Goal: Task Accomplishment & Management: Manage account settings

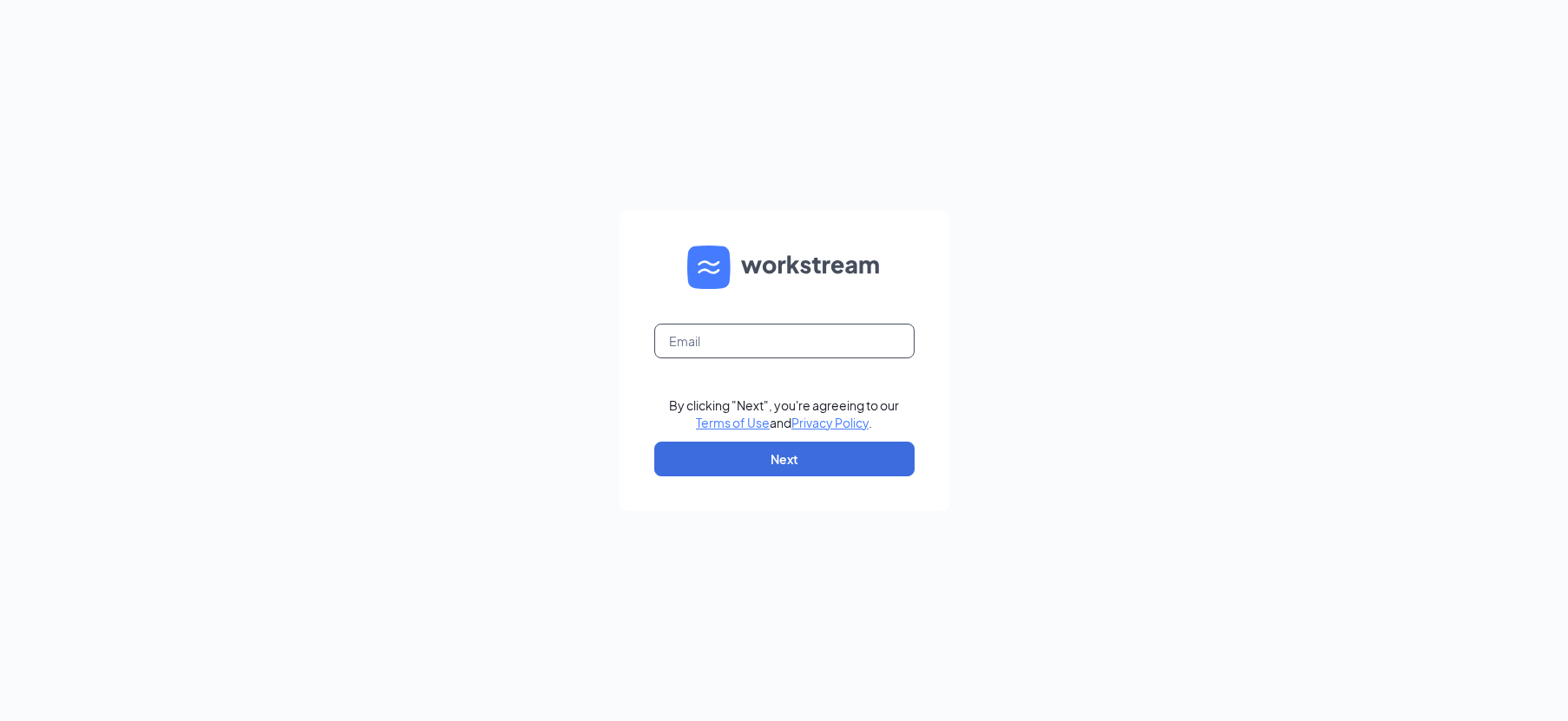
click at [792, 326] on input "text" at bounding box center [785, 341] width 260 height 35
type input "[PERSON_NAME][EMAIL_ADDRESS][PERSON_NAME][PERSON_NAME][DOMAIN_NAME]"
click at [818, 457] on button "Next" at bounding box center [785, 459] width 260 height 35
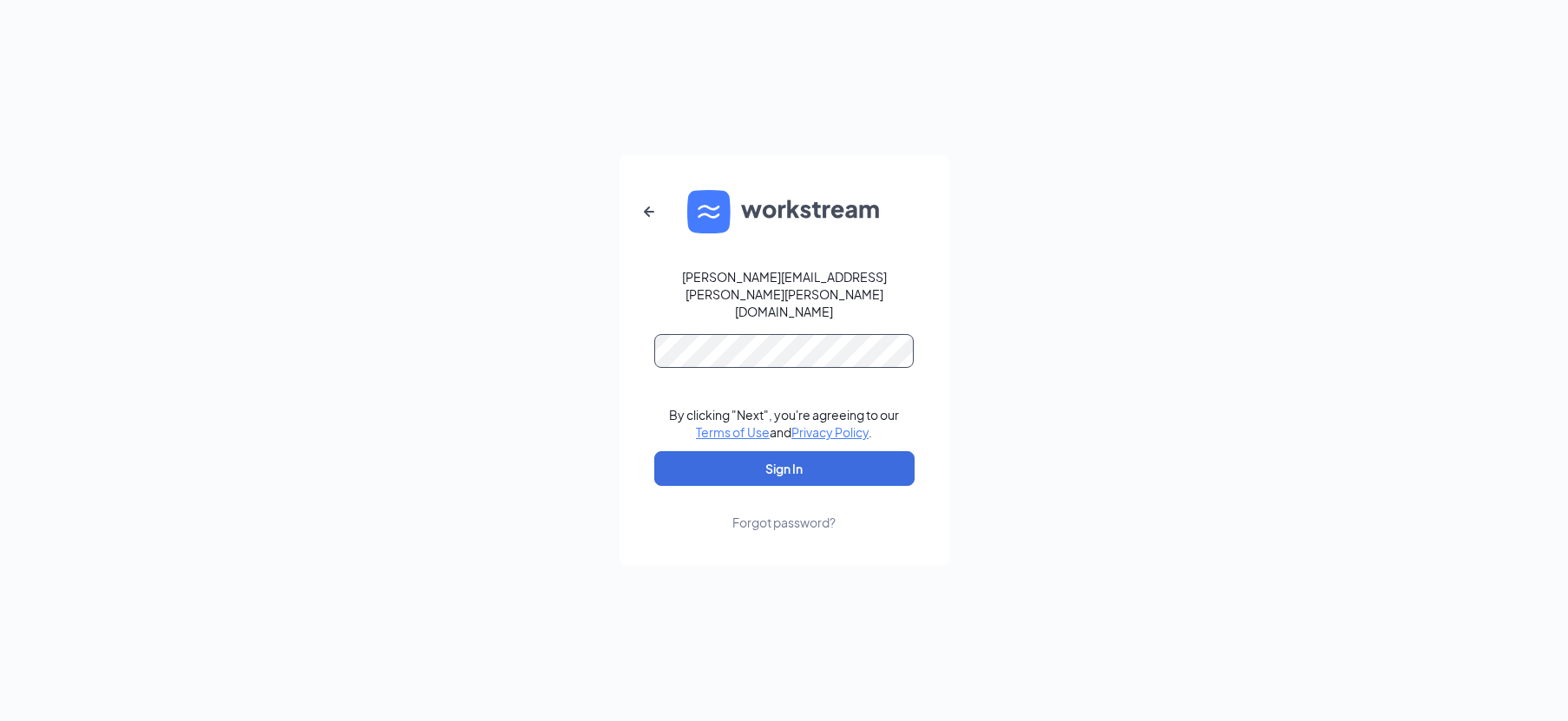
click at [655, 451] on button "Sign In" at bounding box center [785, 468] width 260 height 35
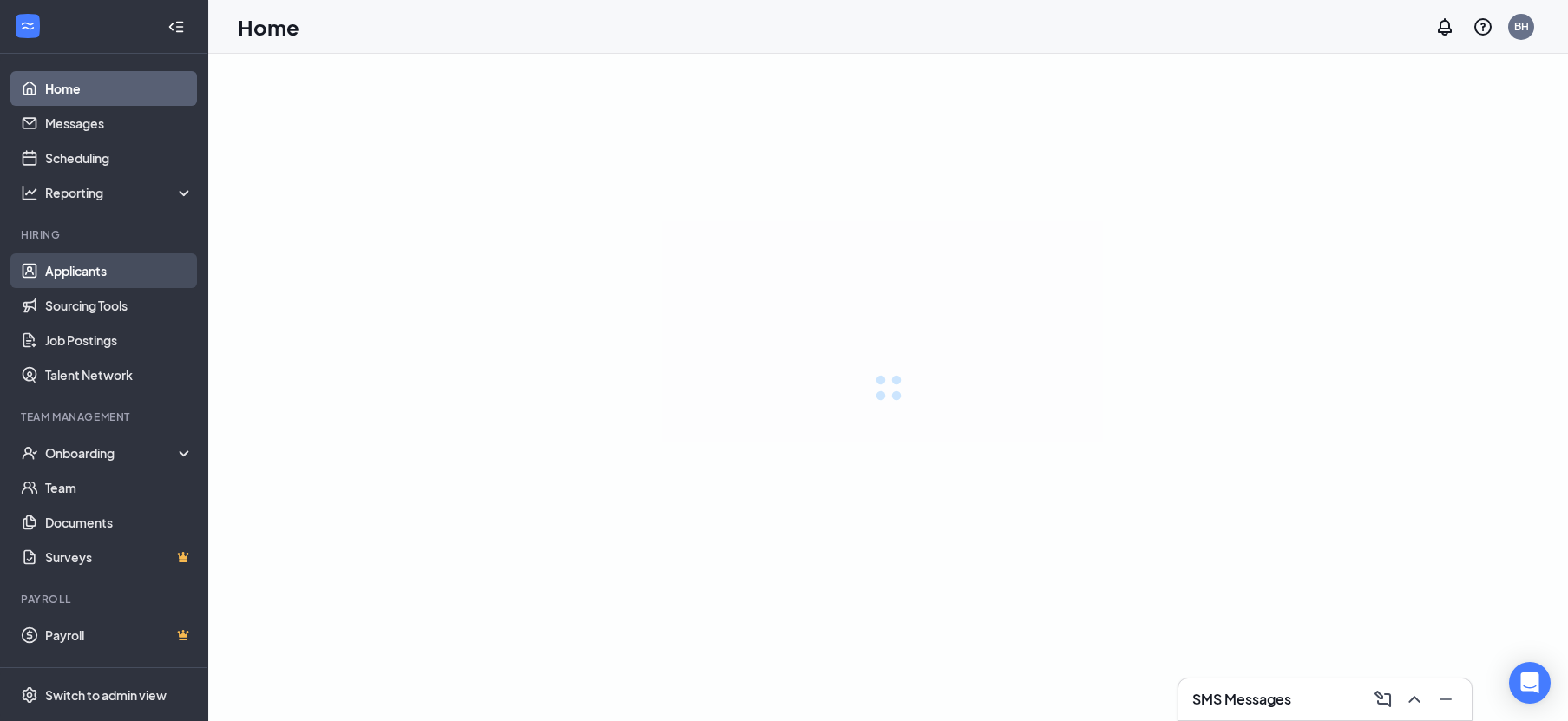
click at [94, 268] on link "Applicants" at bounding box center [118, 270] width 148 height 35
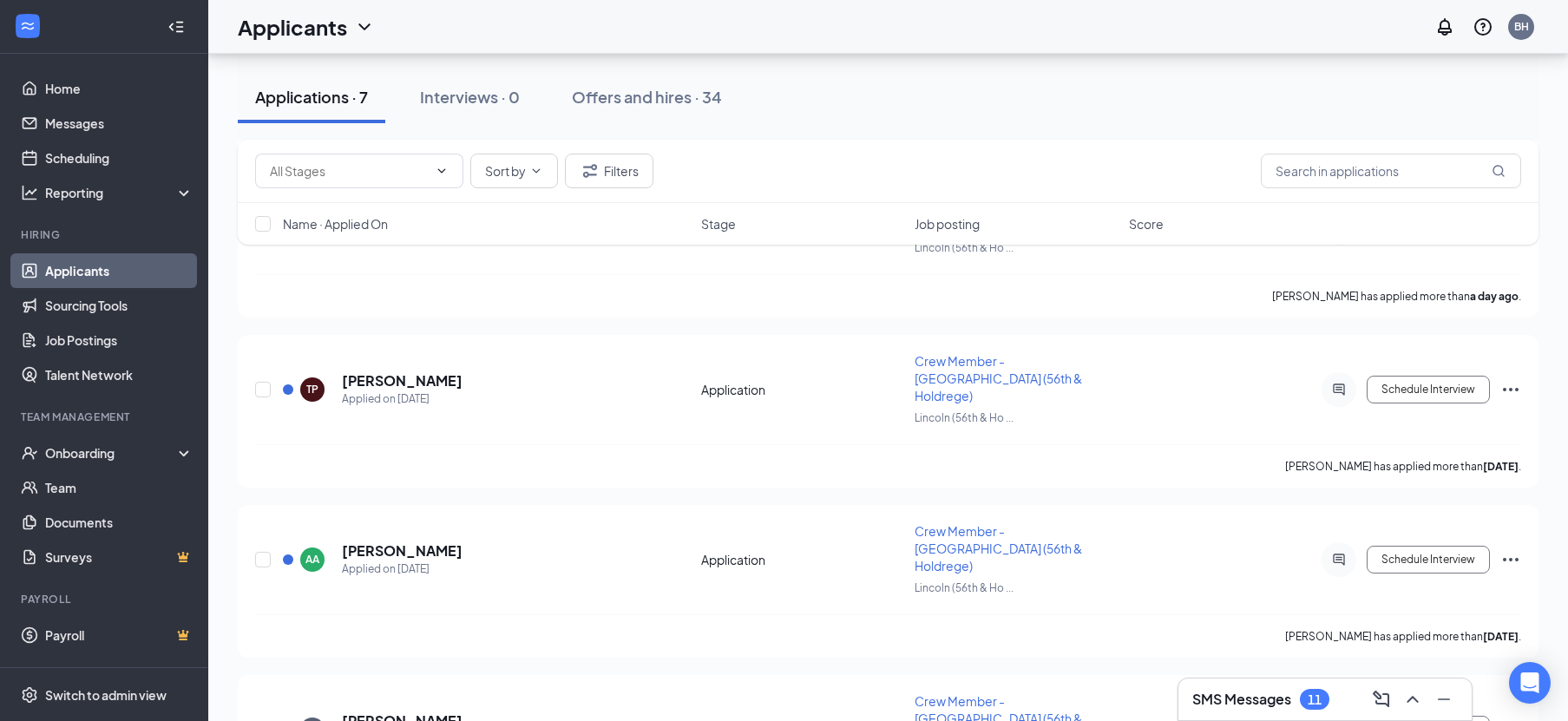
scroll to position [758, 0]
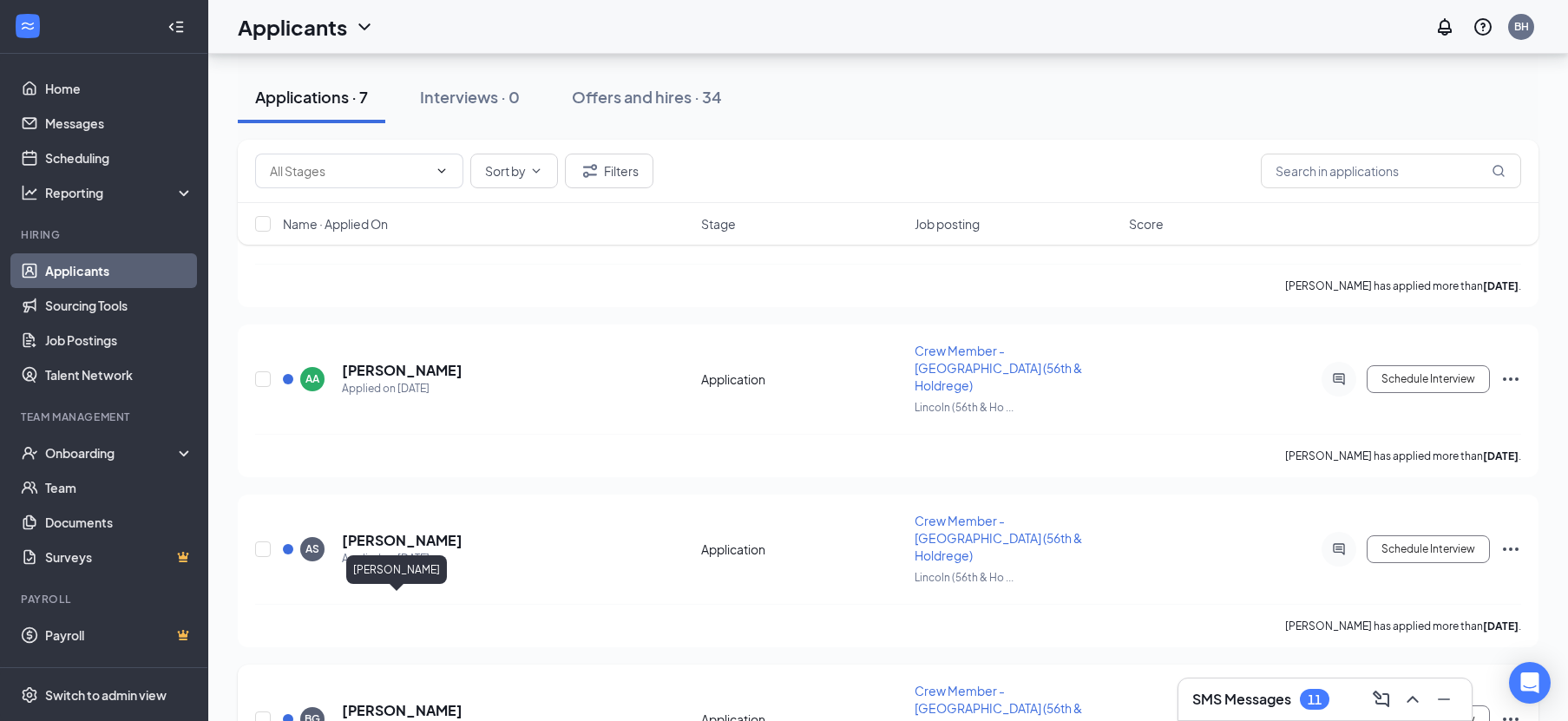
click at [394, 701] on h5 "[PERSON_NAME]" at bounding box center [401, 710] width 120 height 19
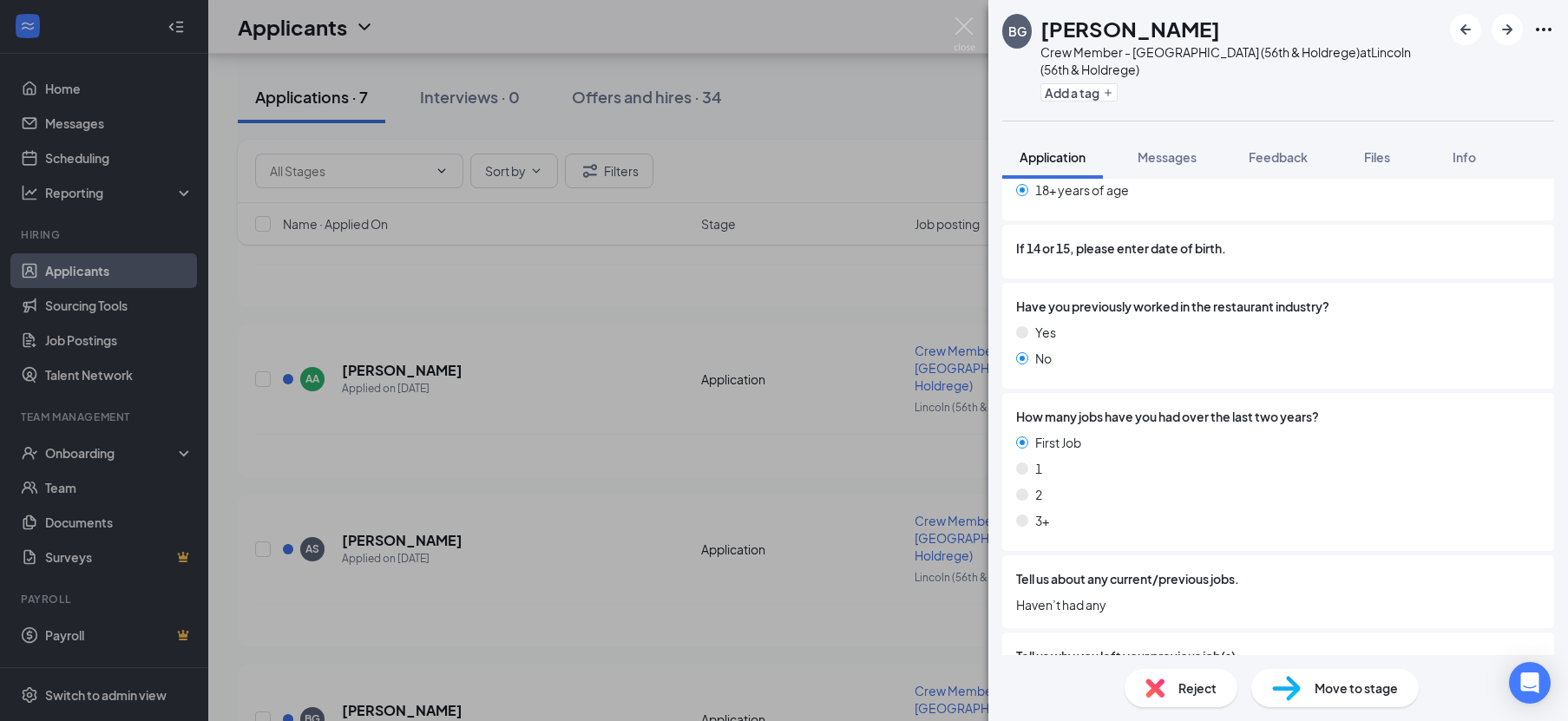
scroll to position [1100, 0]
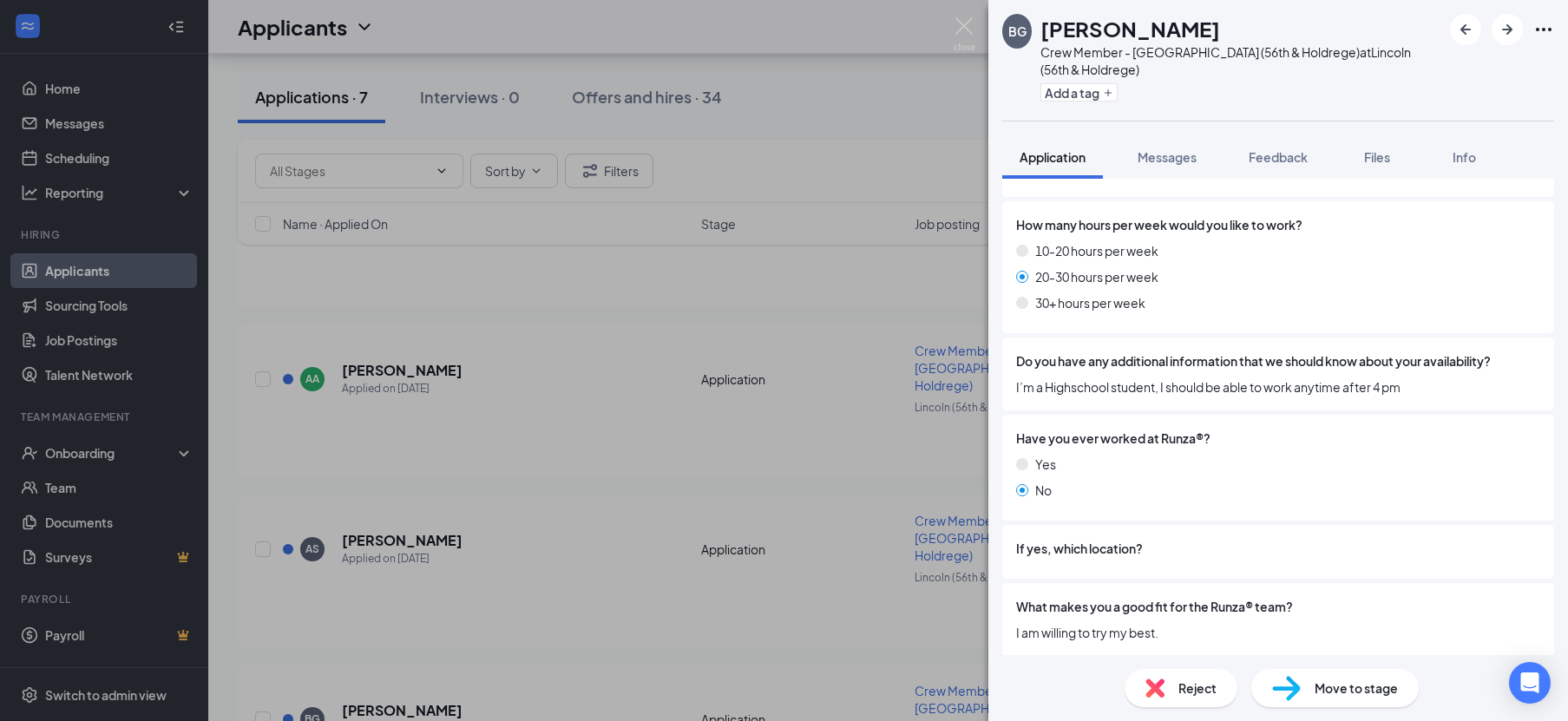
click at [1181, 700] on div "Reject" at bounding box center [1181, 687] width 113 height 38
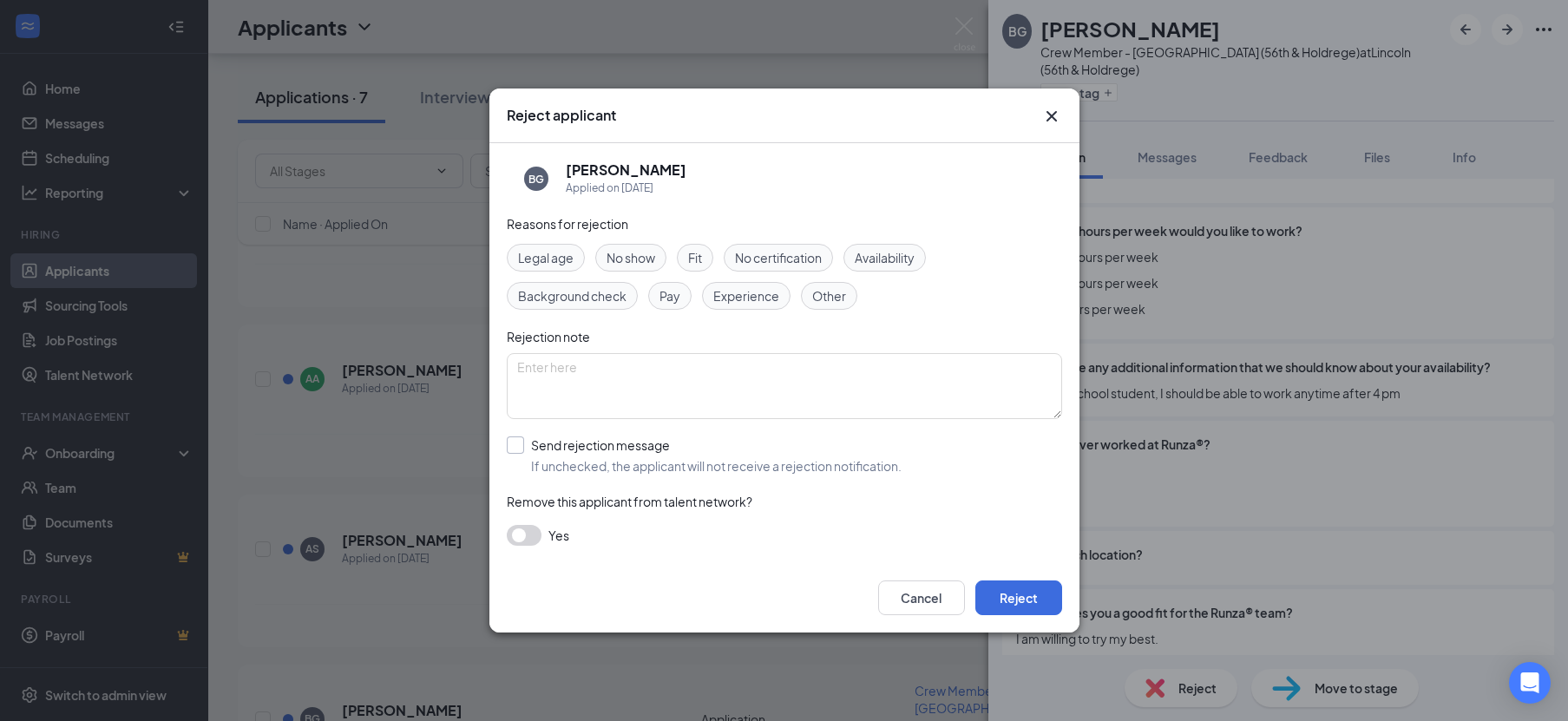
click at [565, 452] on input "Send rejection message If unchecked, the applicant will not receive a rejection…" at bounding box center [704, 455] width 394 height 38
checkbox input "true"
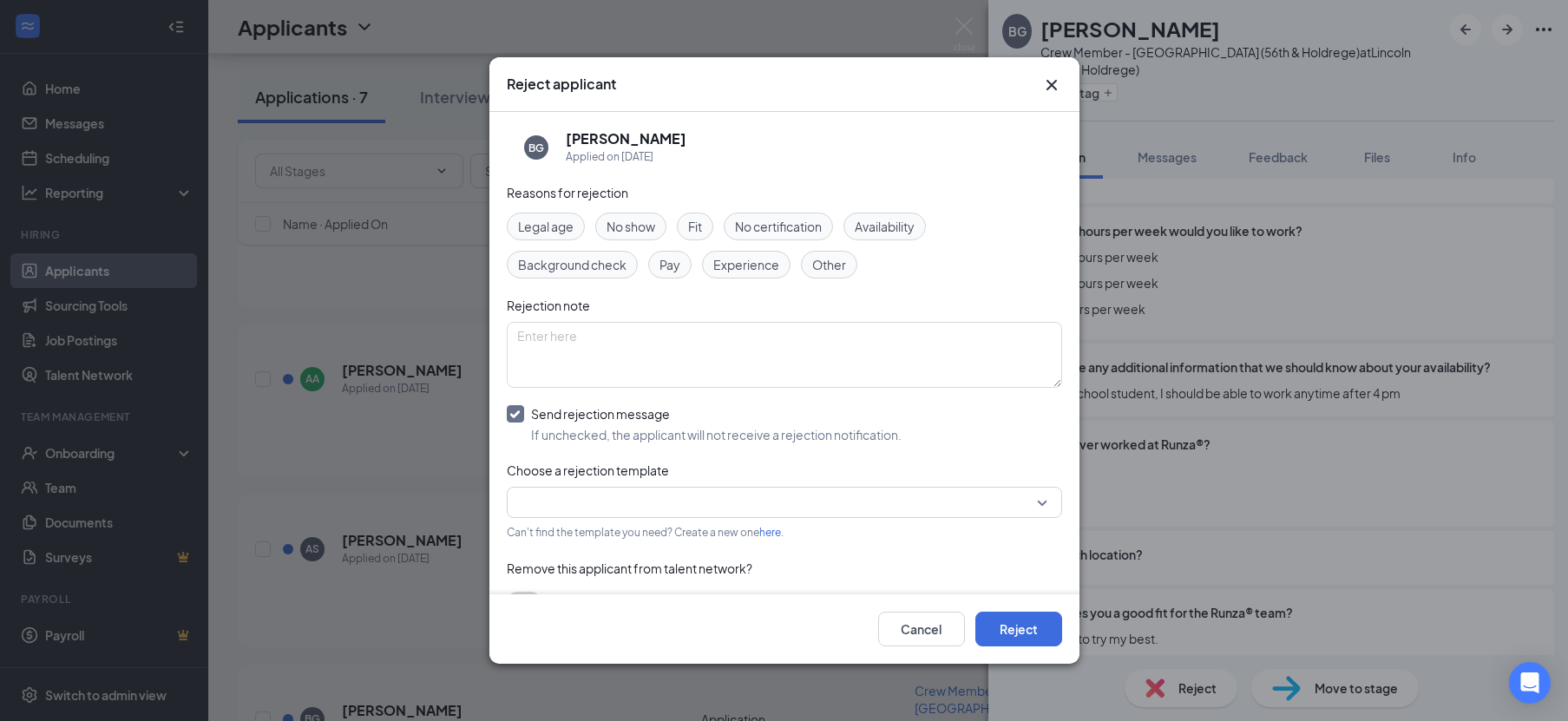
click at [593, 504] on input "search" at bounding box center [779, 503] width 523 height 30
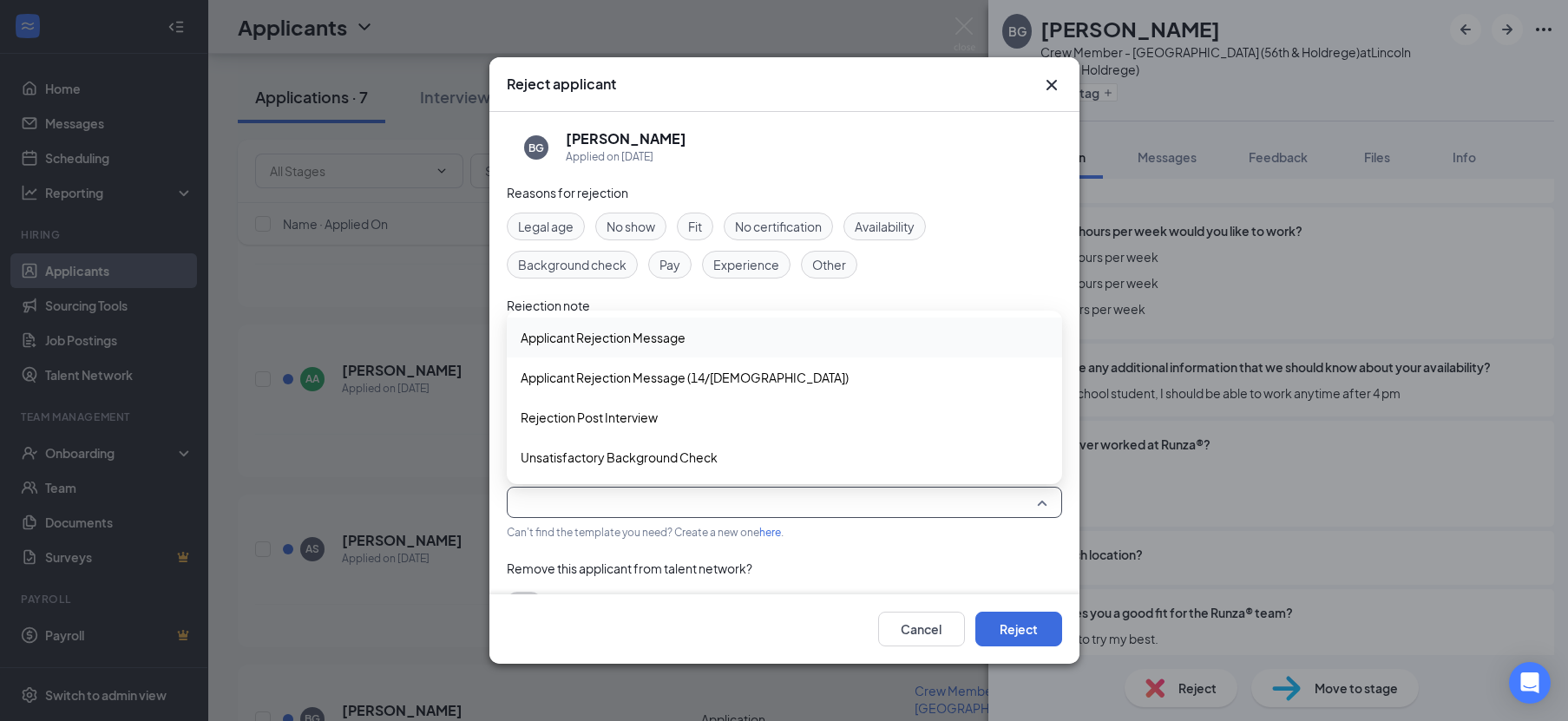
click at [653, 347] on div "Applicant Rejection Message" at bounding box center [784, 338] width 555 height 40
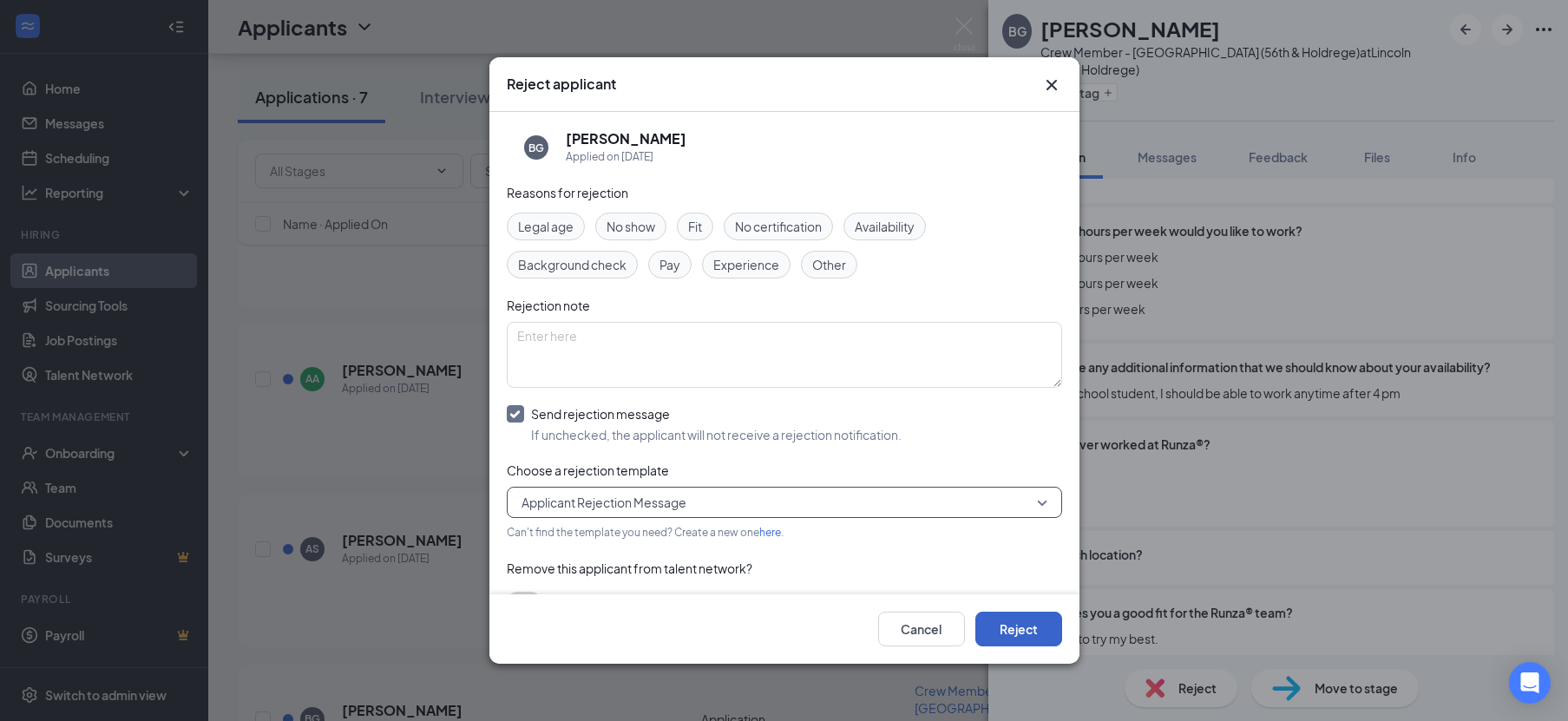
click at [995, 633] on button "Reject" at bounding box center [1019, 629] width 86 height 35
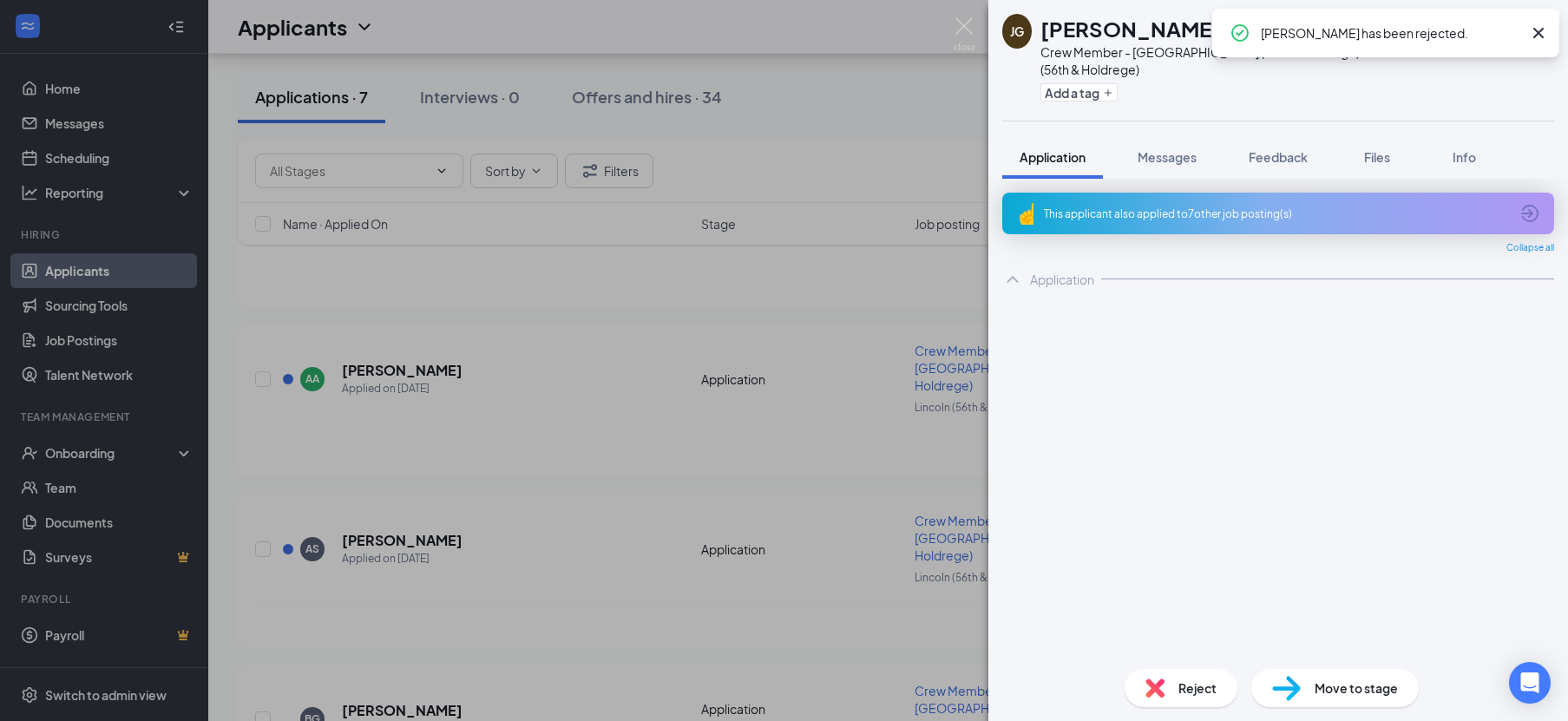
click at [613, 551] on div "[PERSON_NAME] Crew Member - Lincoln (56th & Holdrege) at [GEOGRAPHIC_DATA] (56t…" at bounding box center [784, 360] width 1568 height 721
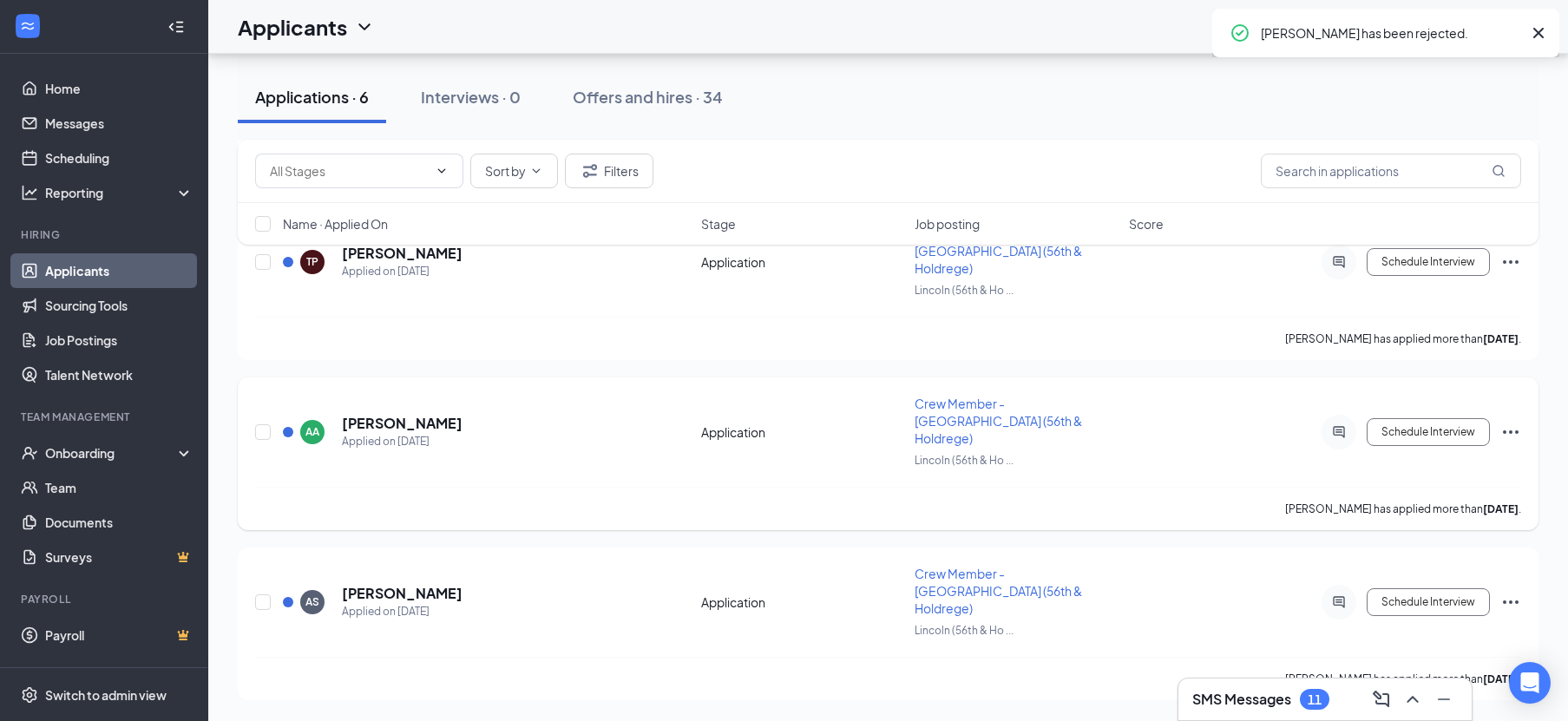
scroll to position [607, 0]
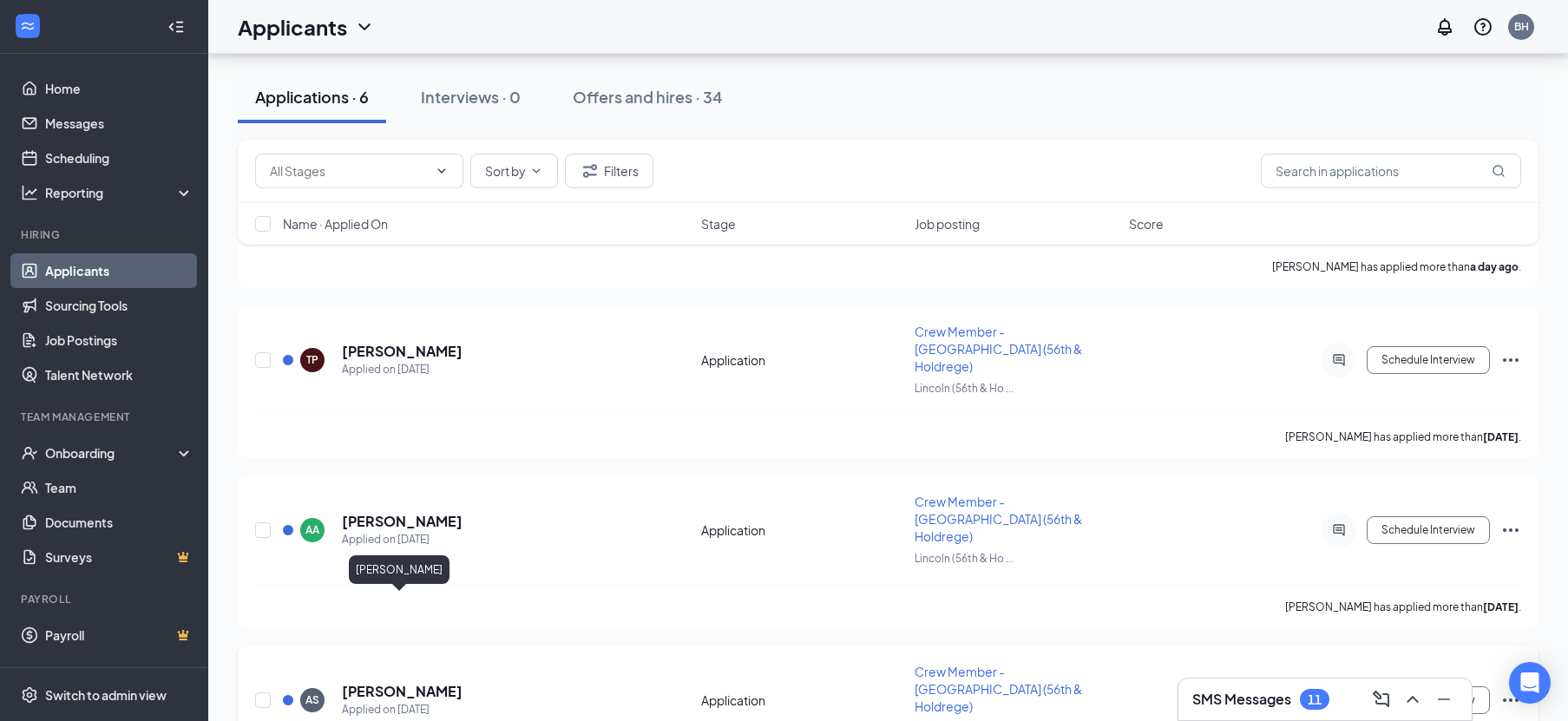
click at [396, 682] on h5 "[PERSON_NAME]" at bounding box center [401, 691] width 120 height 19
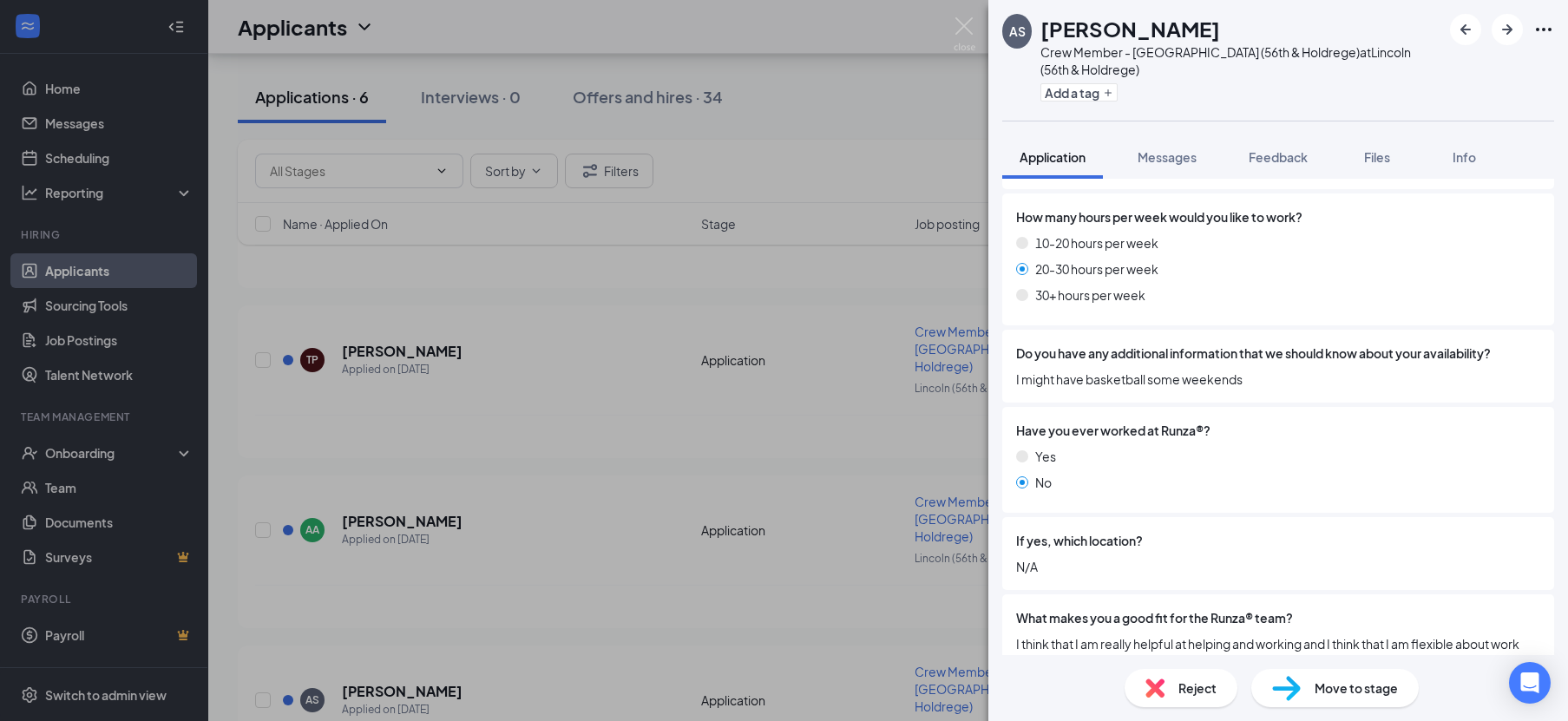
scroll to position [1176, 0]
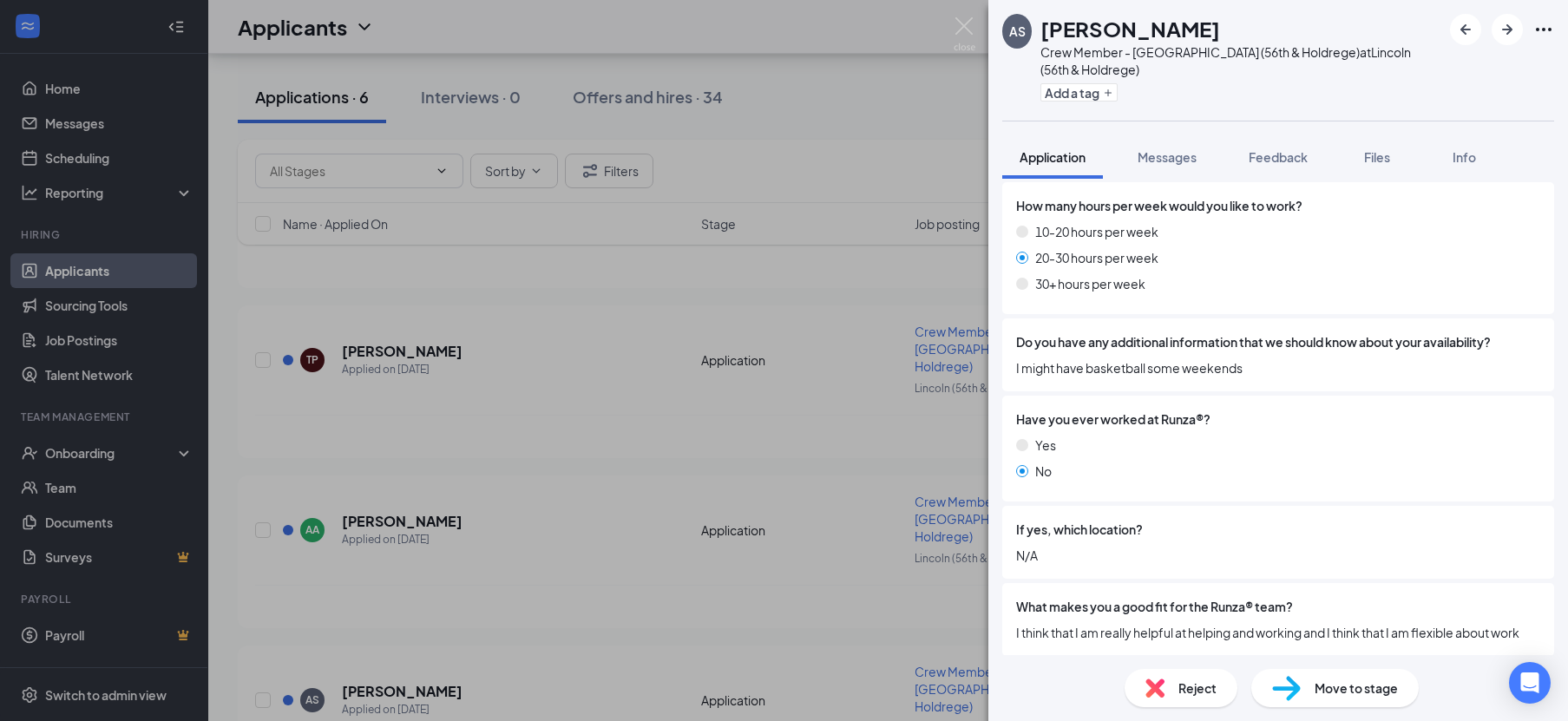
click at [1197, 689] on span "Reject" at bounding box center [1197, 687] width 38 height 19
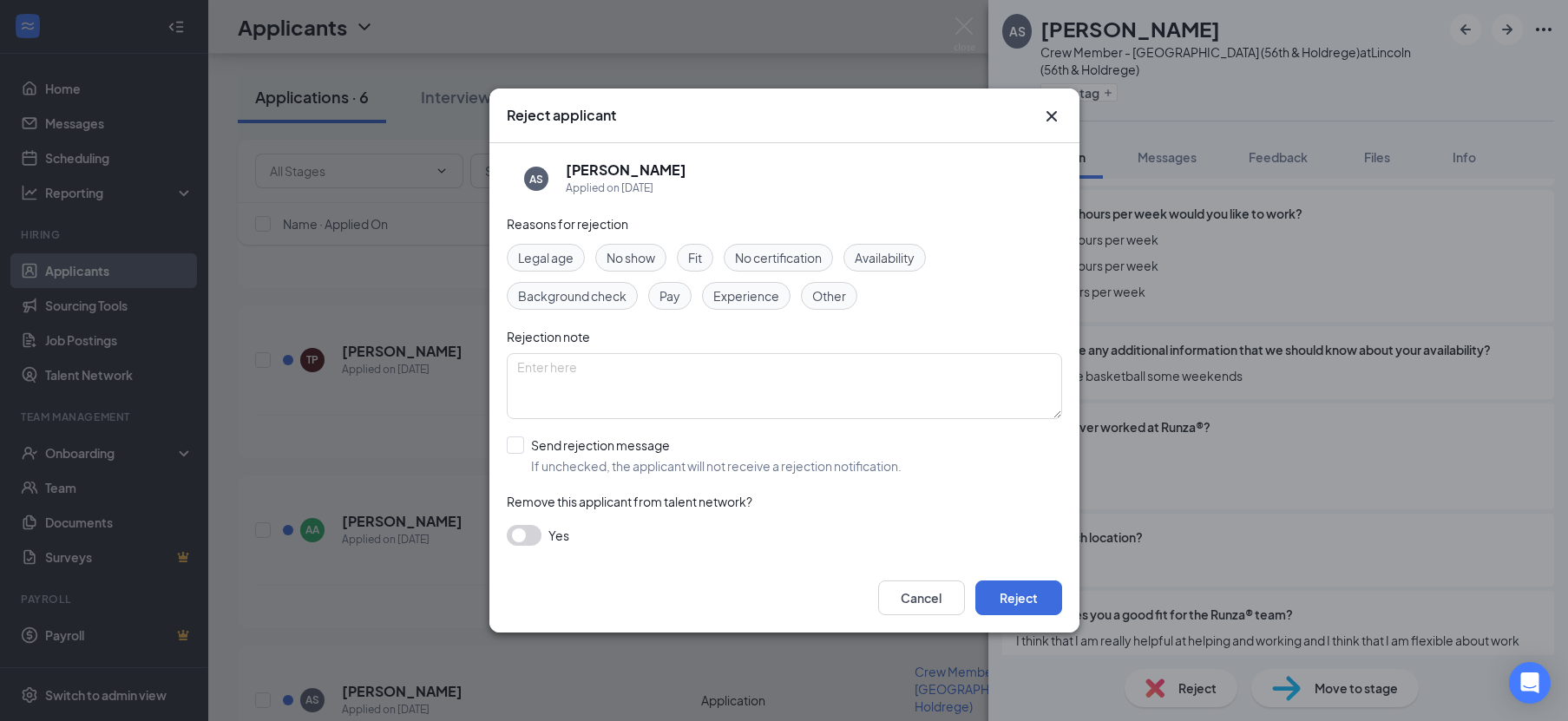
click at [927, 579] on div "Cancel Reject" at bounding box center [785, 598] width 590 height 70
click at [924, 585] on button "Cancel" at bounding box center [921, 597] width 86 height 35
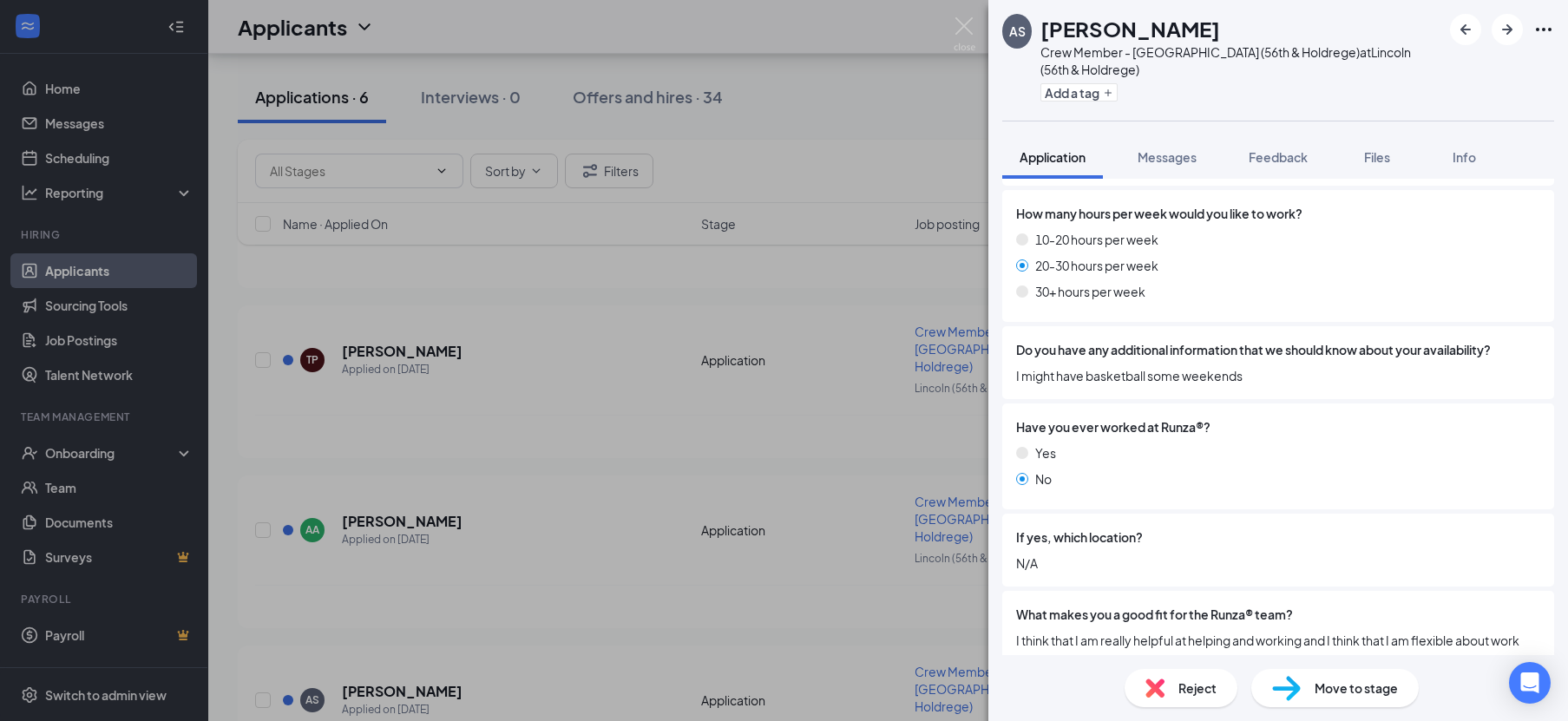
click at [675, 532] on div "AS [PERSON_NAME] Crew Member - [PERSON_NAME] (56th & Holdrege) at Lincoln (56th…" at bounding box center [784, 360] width 1568 height 721
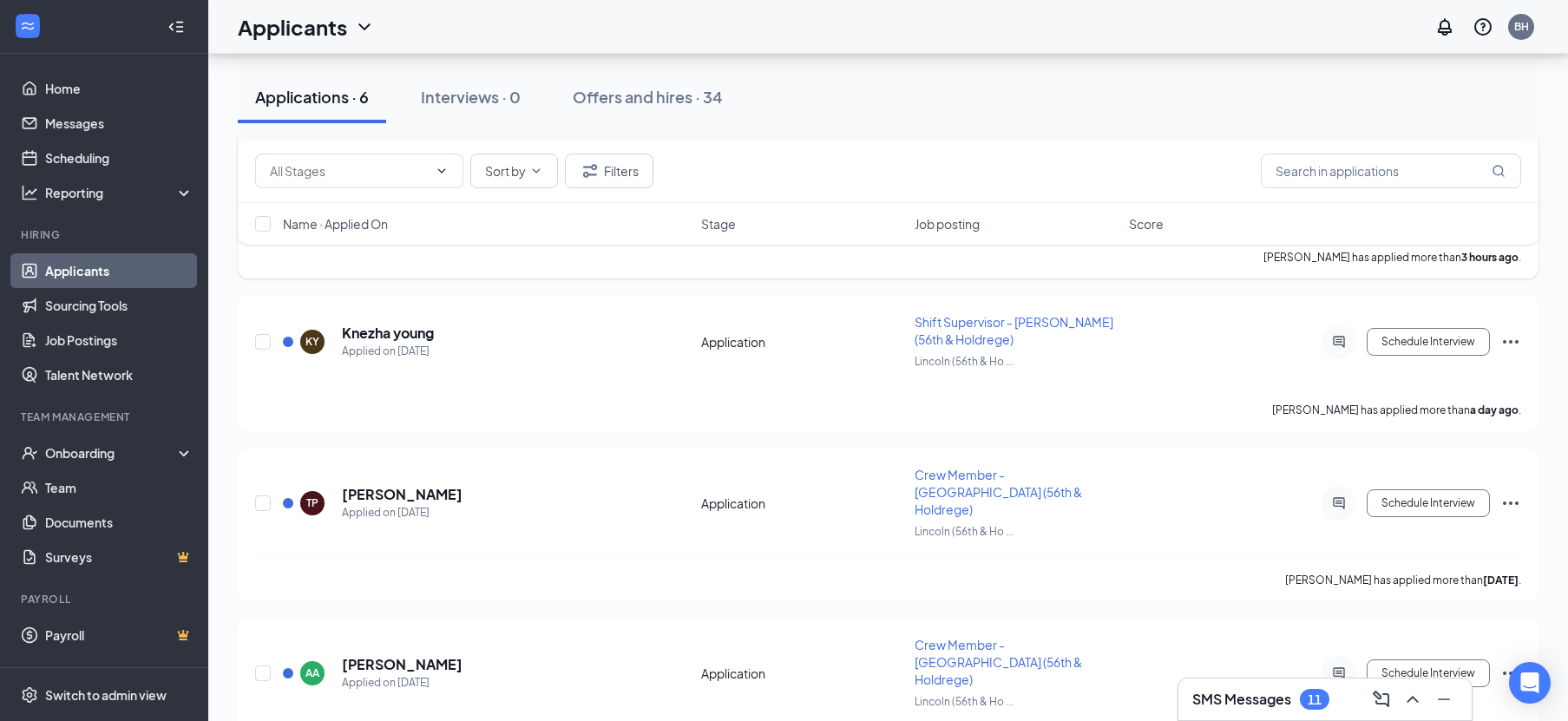
scroll to position [607, 0]
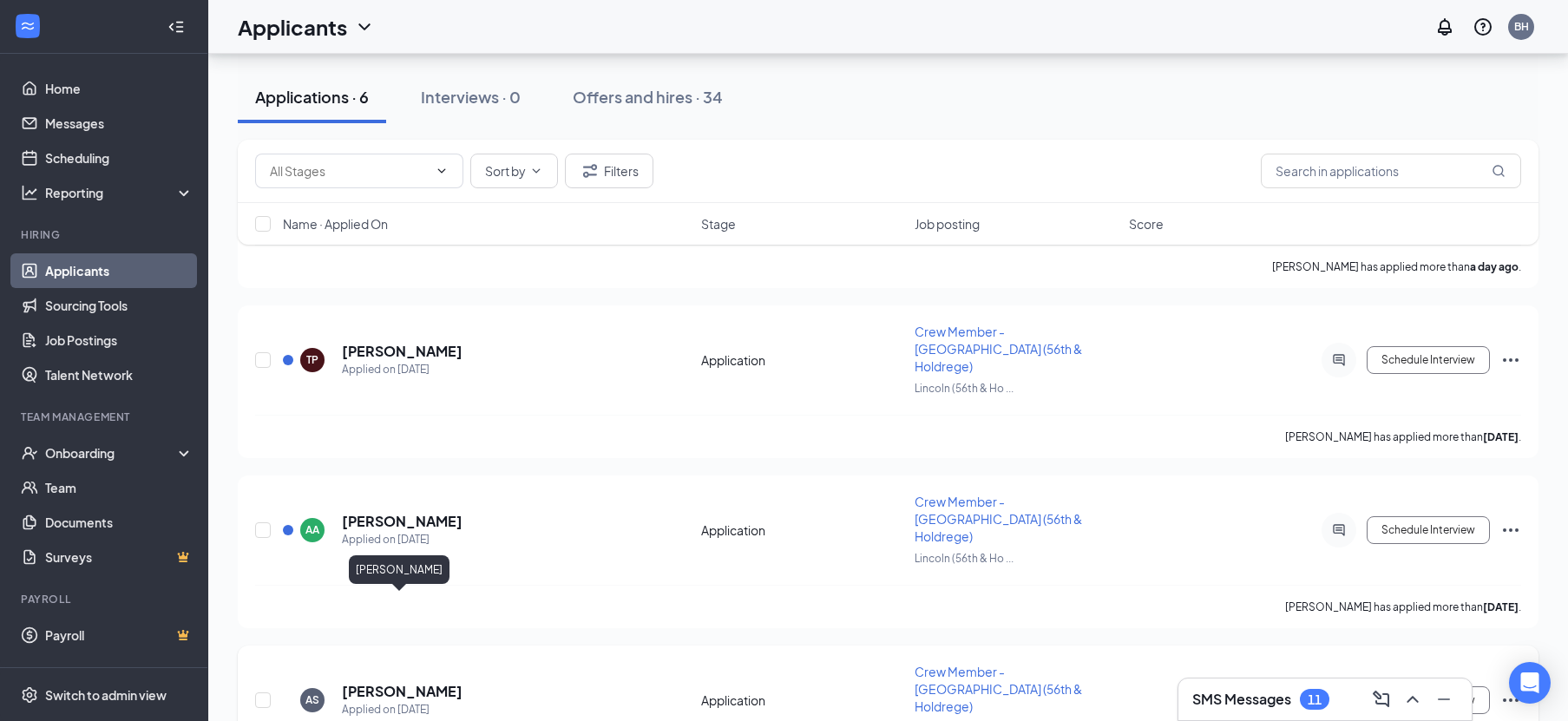
click at [401, 682] on h5 "[PERSON_NAME]" at bounding box center [401, 691] width 120 height 19
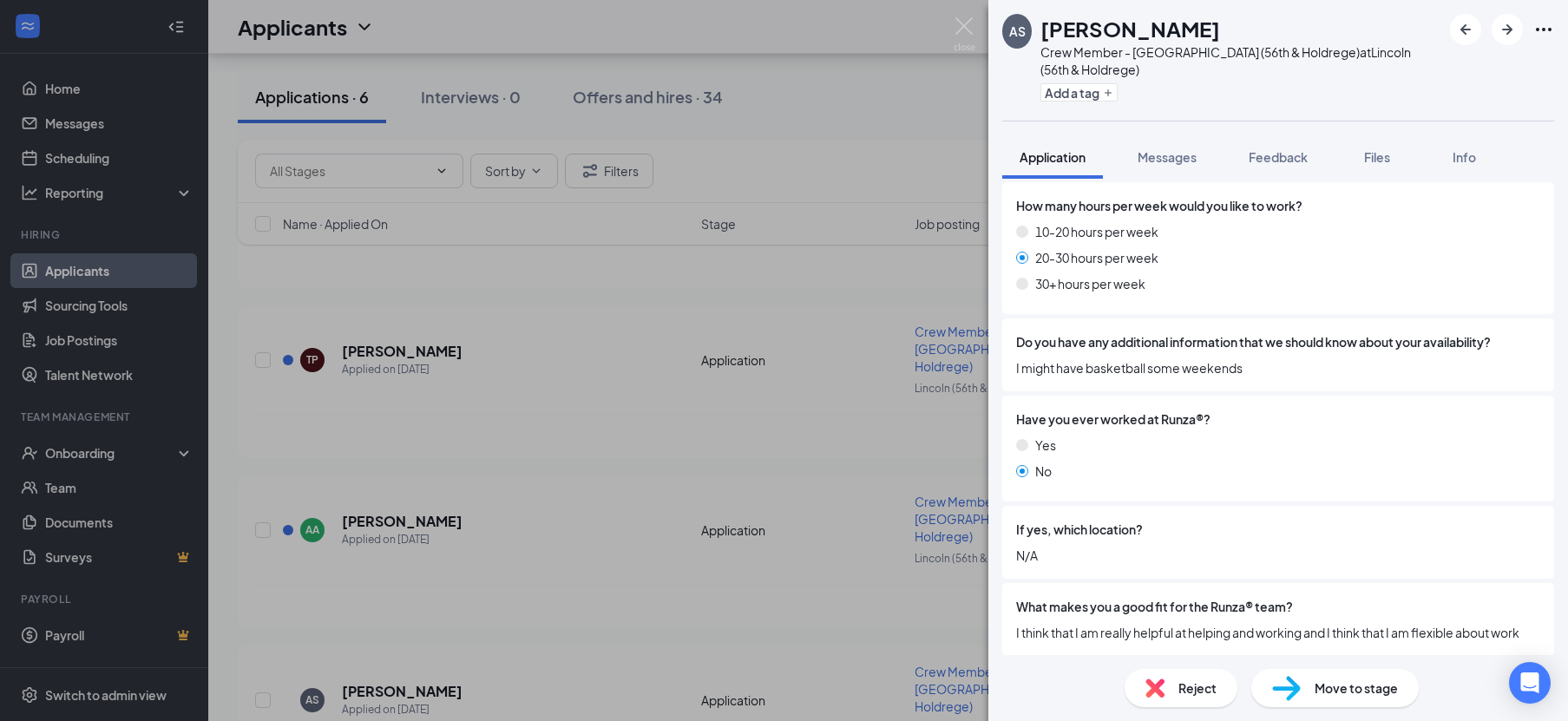
click at [1193, 683] on span "Reject" at bounding box center [1197, 687] width 38 height 19
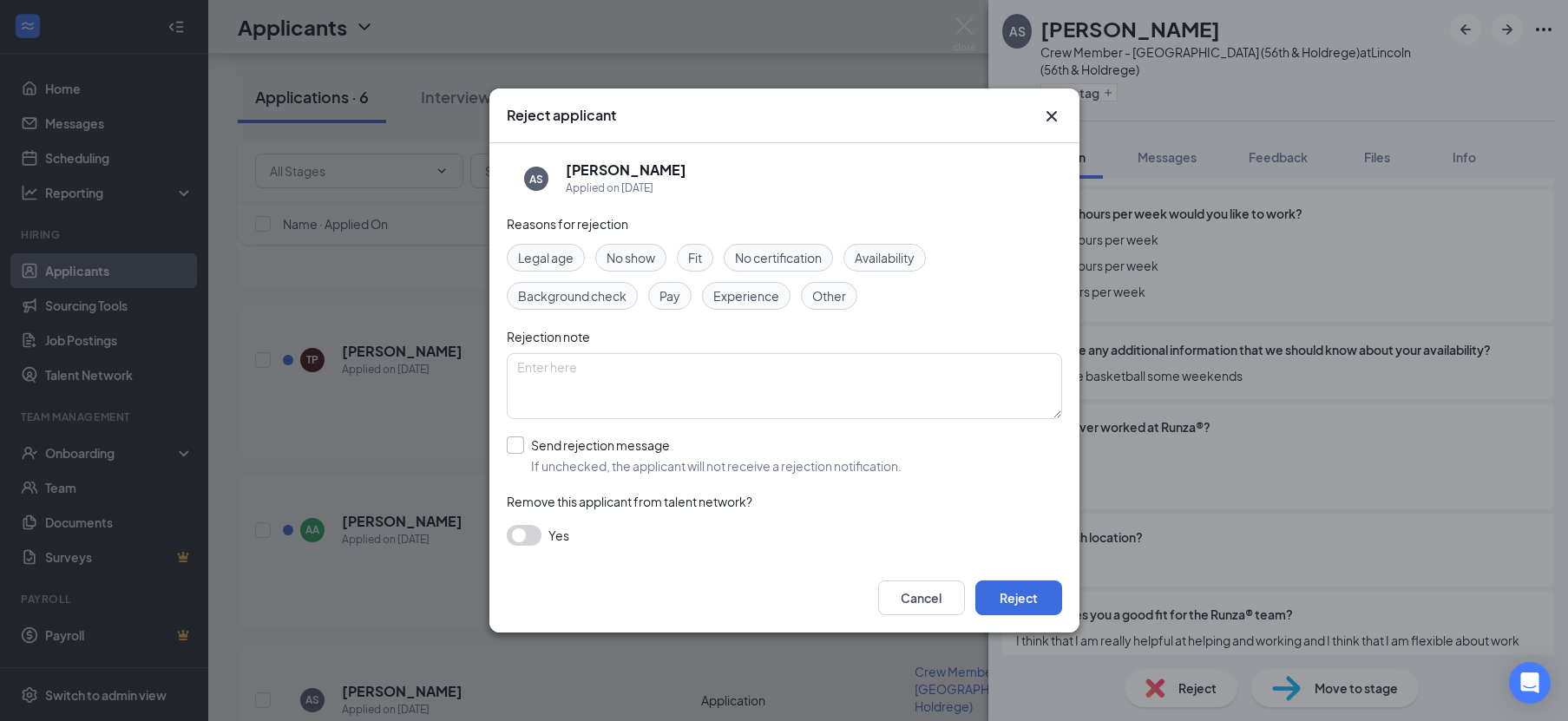
click at [611, 445] on input "Send rejection message If unchecked, the applicant will not receive a rejection…" at bounding box center [704, 455] width 394 height 38
checkbox input "true"
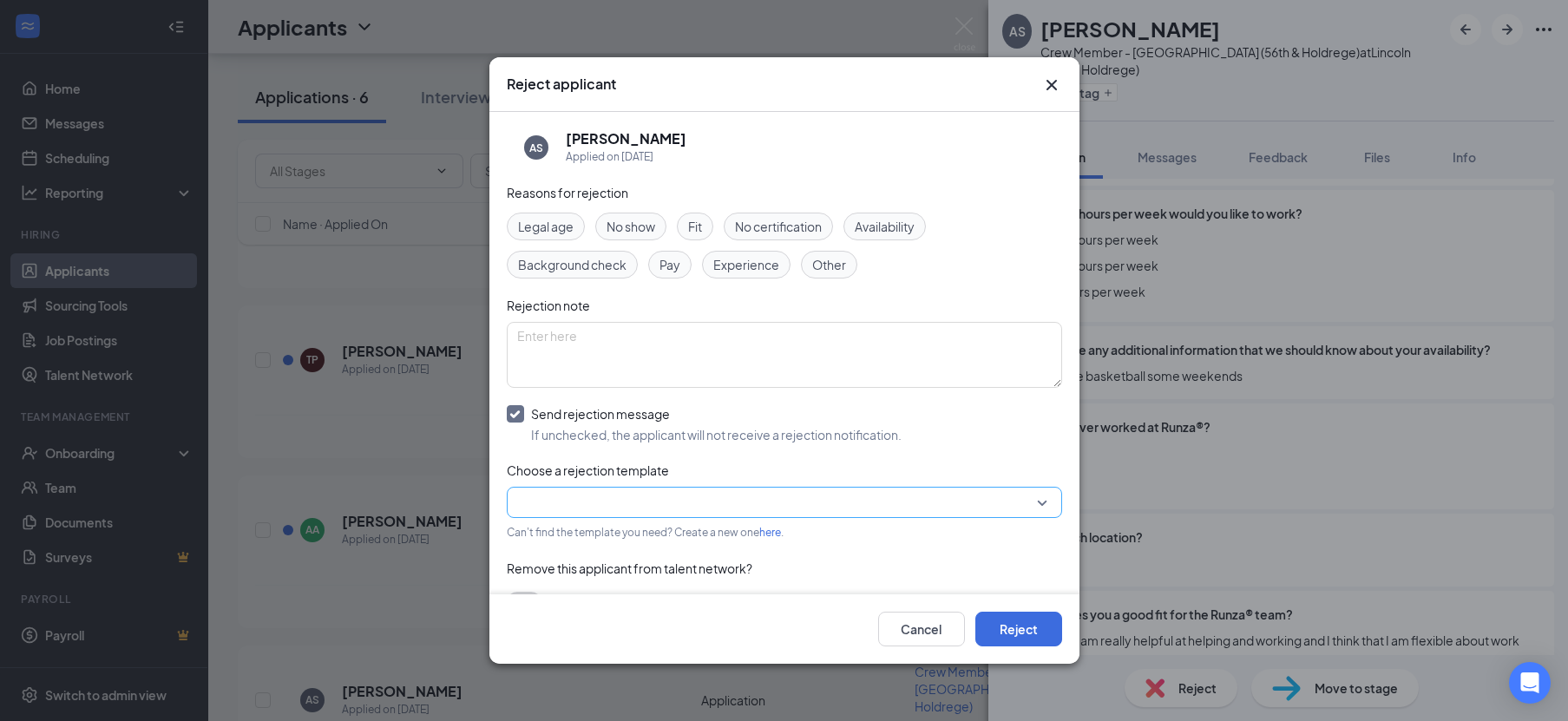
click at [582, 494] on input "search" at bounding box center [779, 503] width 523 height 30
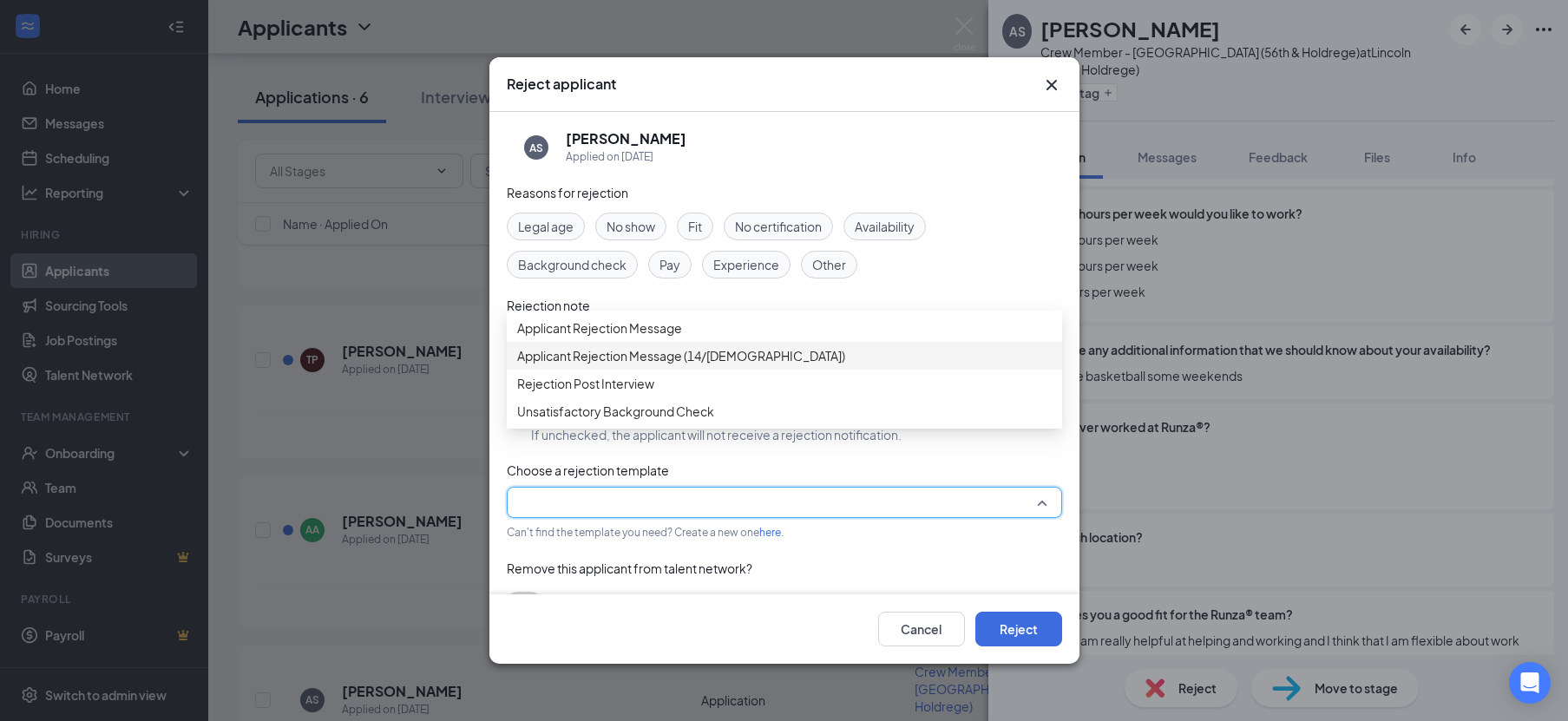
click at [641, 365] on span "Applicant Rejection Message (14/[DEMOGRAPHIC_DATA])" at bounding box center [682, 356] width 328 height 19
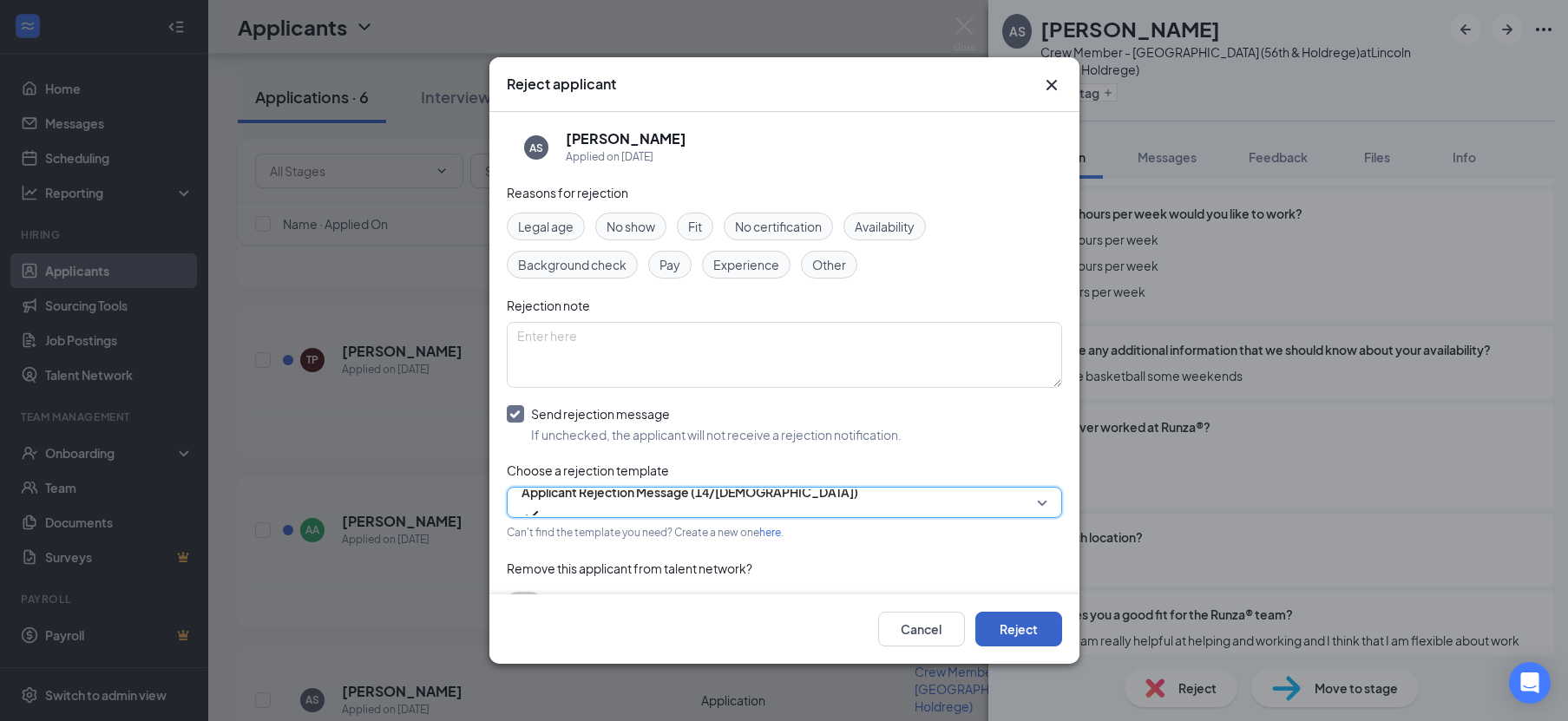
click at [1030, 634] on button "Reject" at bounding box center [1019, 629] width 86 height 35
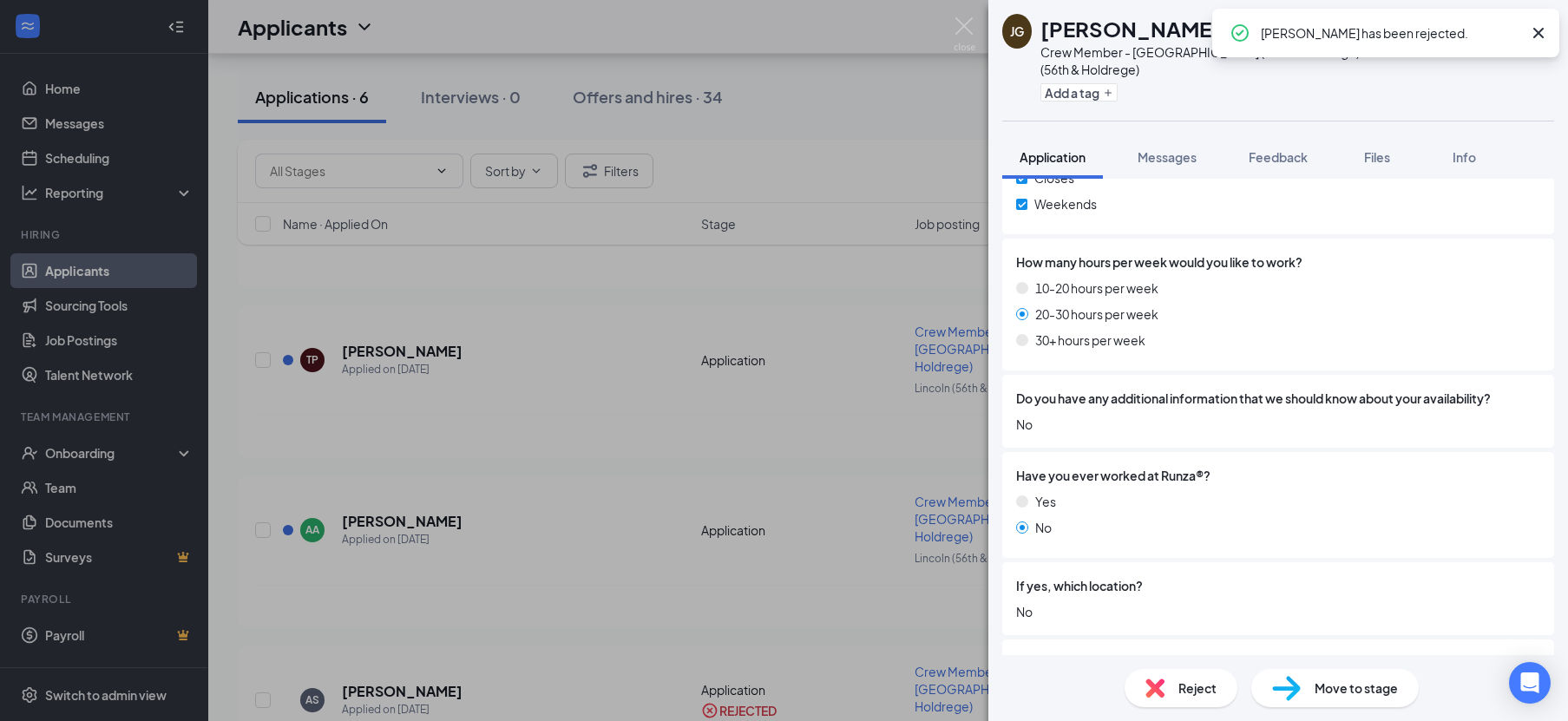
click at [852, 548] on div "[PERSON_NAME] Crew Member - Lincoln (56th & Holdrege) at [GEOGRAPHIC_DATA] (56t…" at bounding box center [784, 360] width 1568 height 721
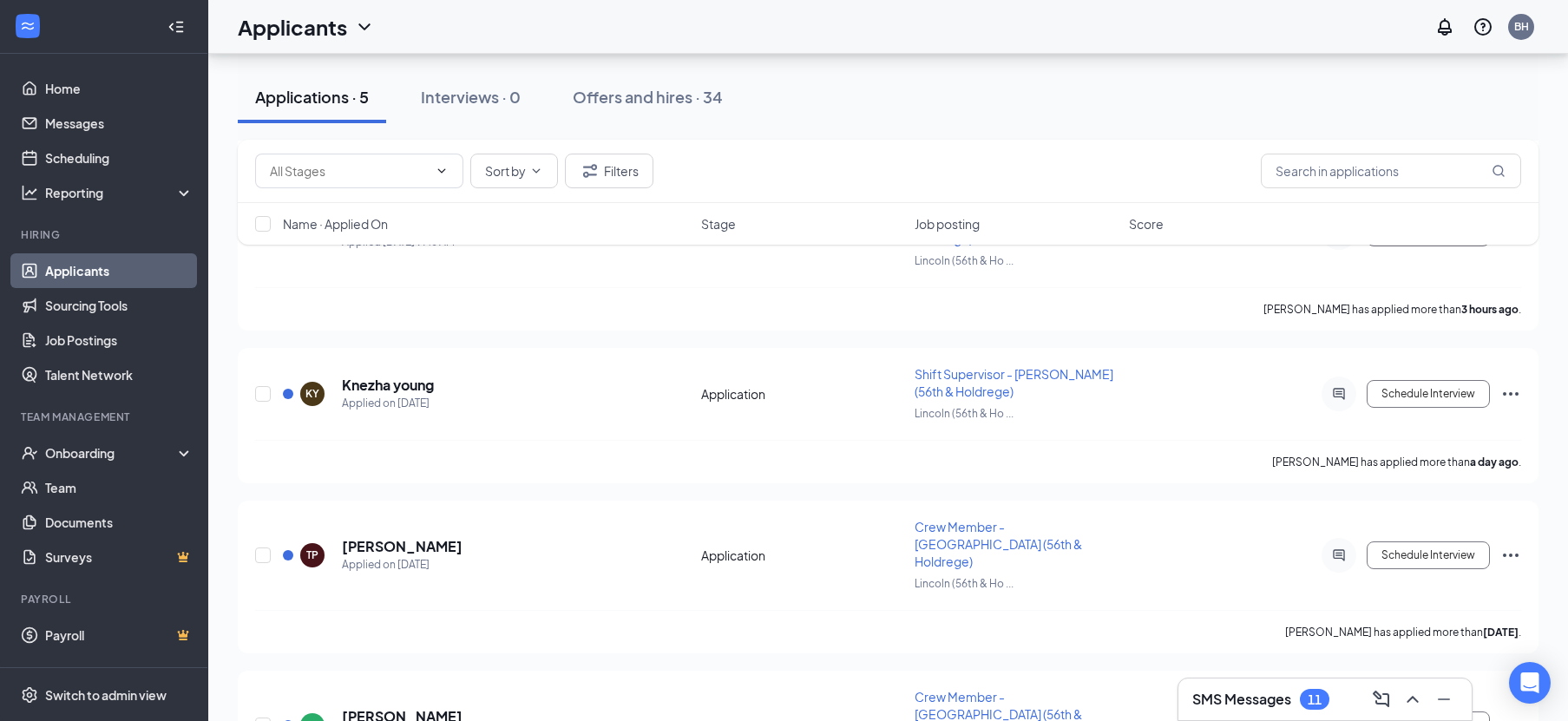
scroll to position [456, 0]
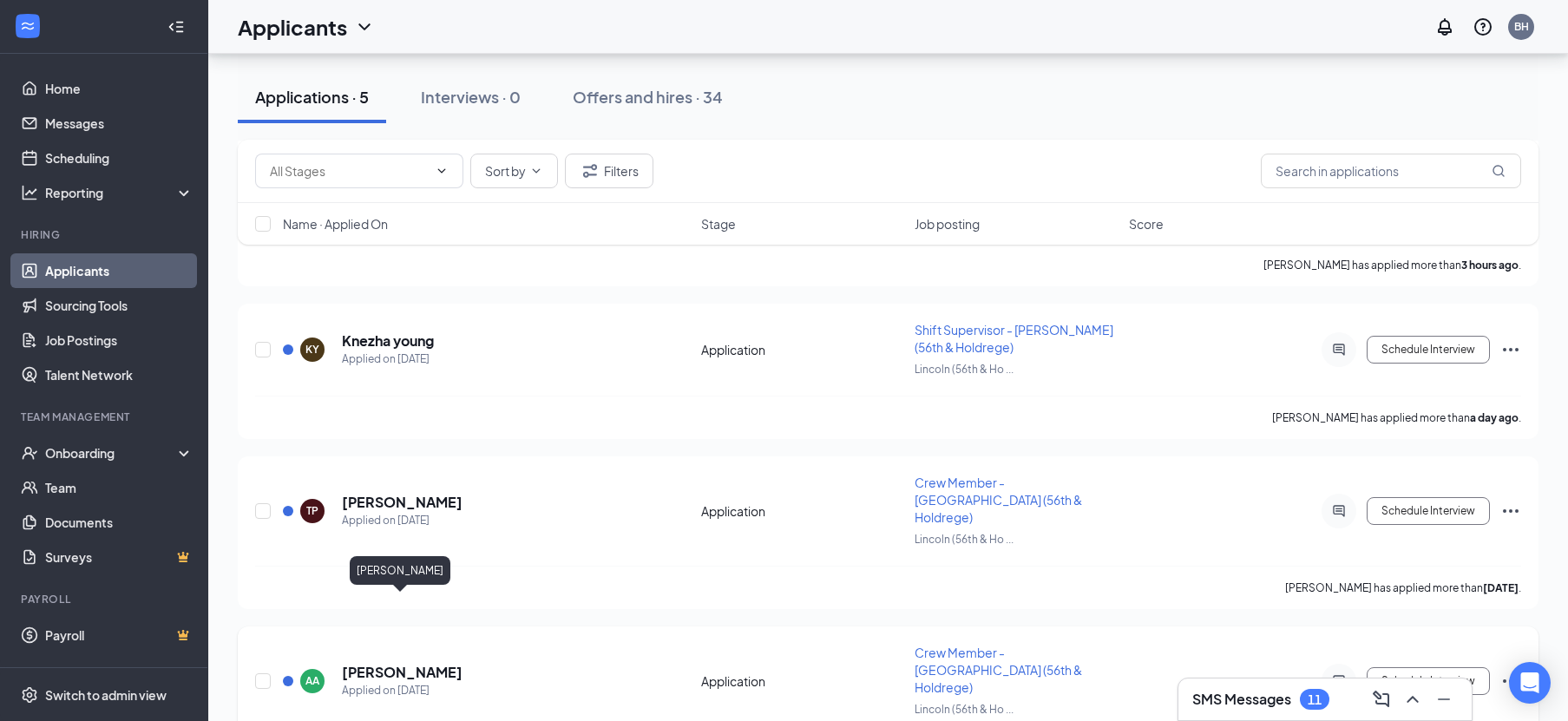
click at [410, 662] on h5 "[PERSON_NAME]" at bounding box center [401, 671] width 120 height 19
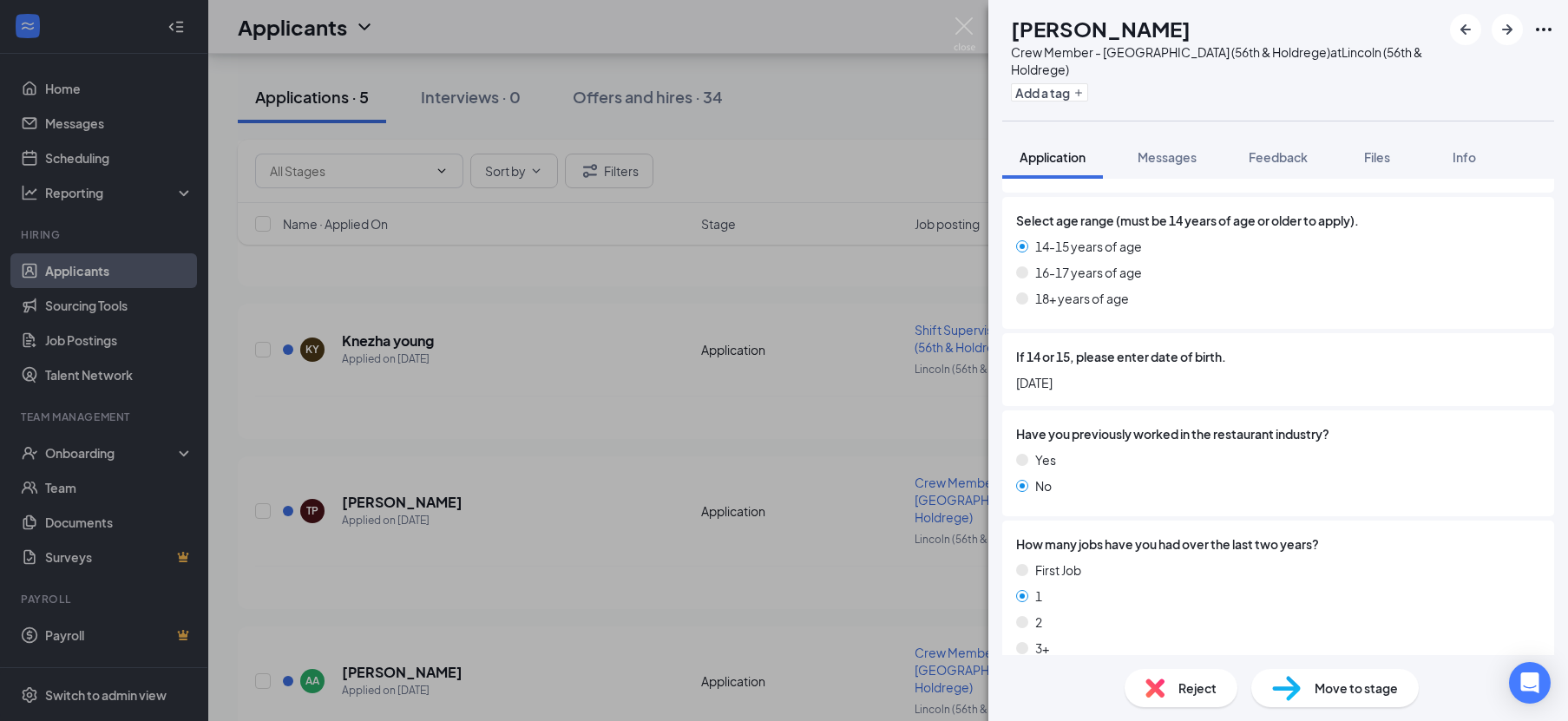
scroll to position [323, 0]
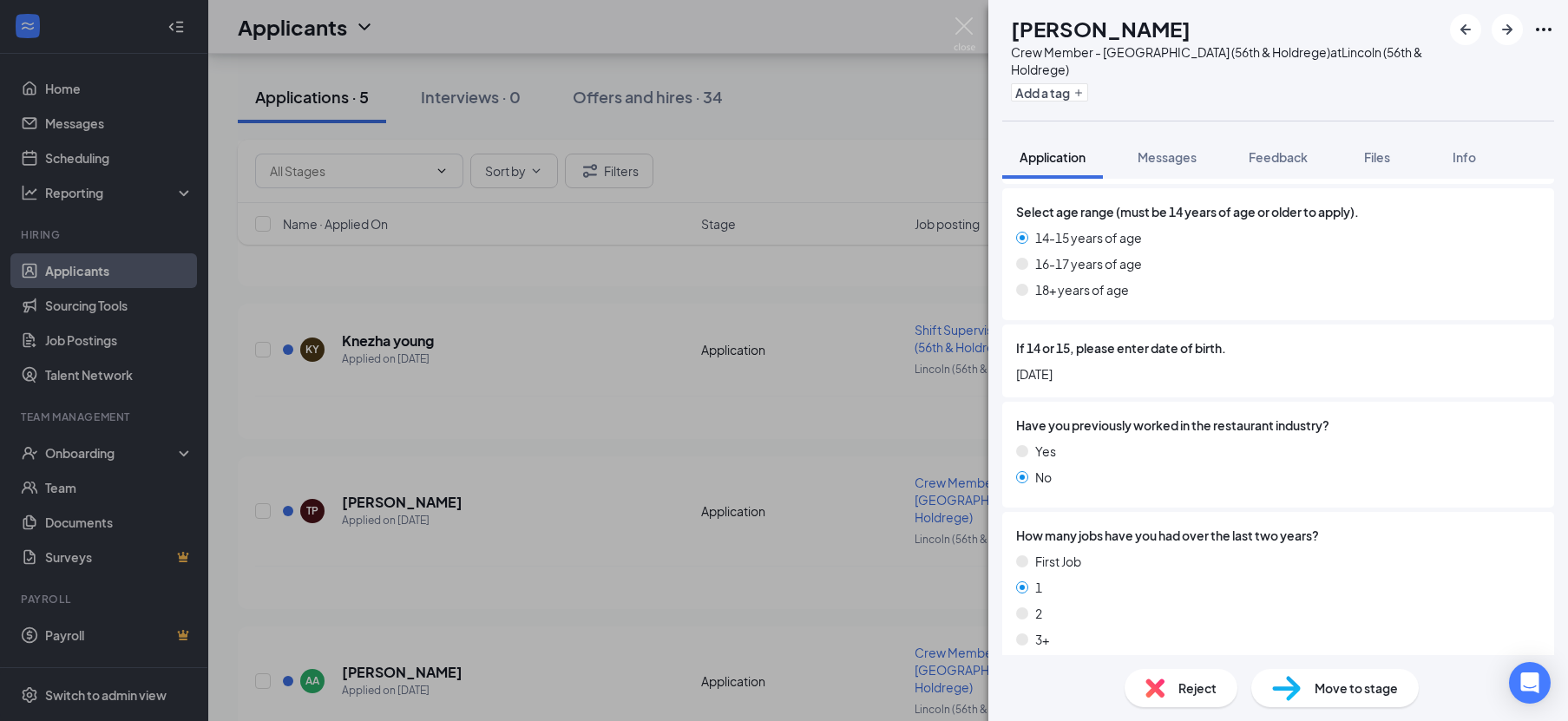
click at [1169, 668] on div "Reject" at bounding box center [1181, 687] width 113 height 38
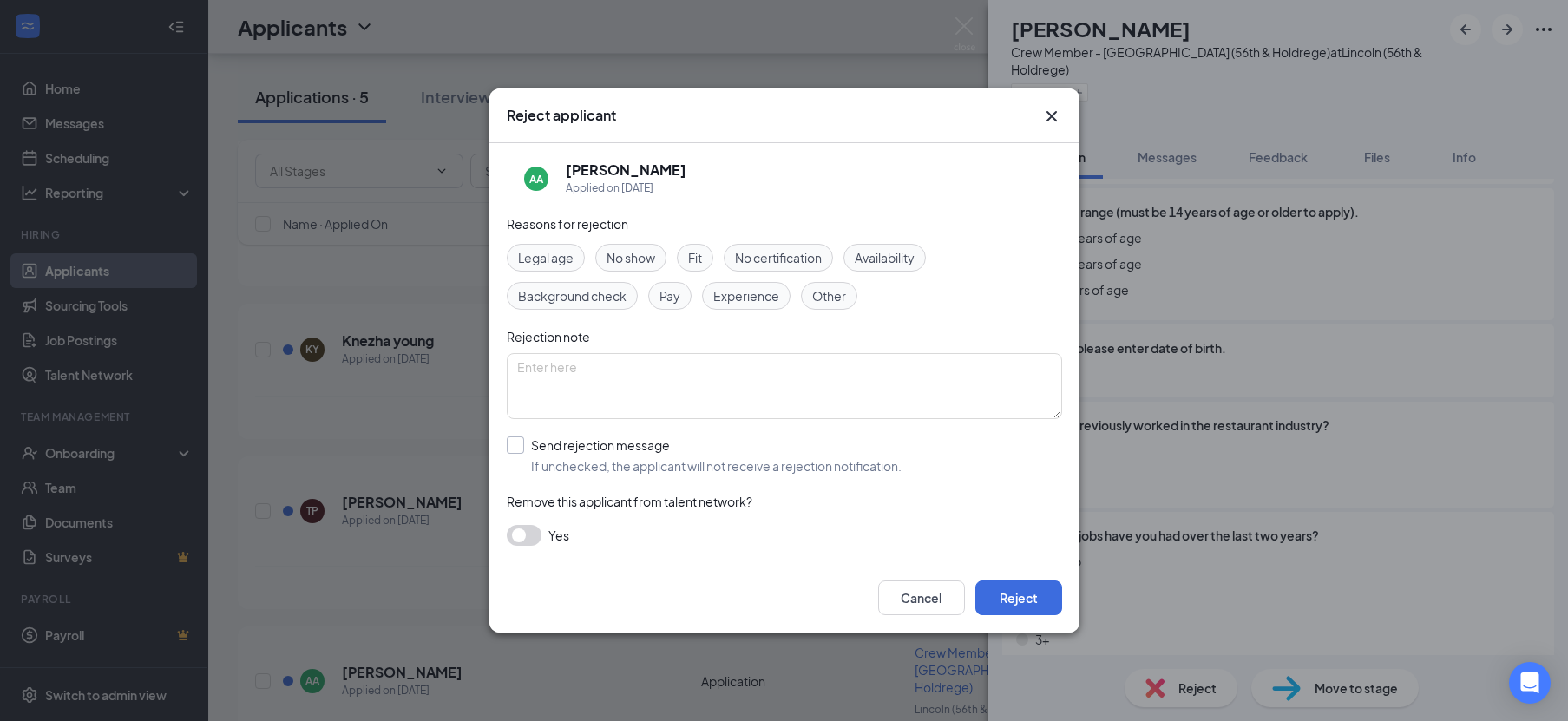
click at [620, 437] on input "Send rejection message If unchecked, the applicant will not receive a rejection…" at bounding box center [704, 455] width 394 height 38
checkbox input "true"
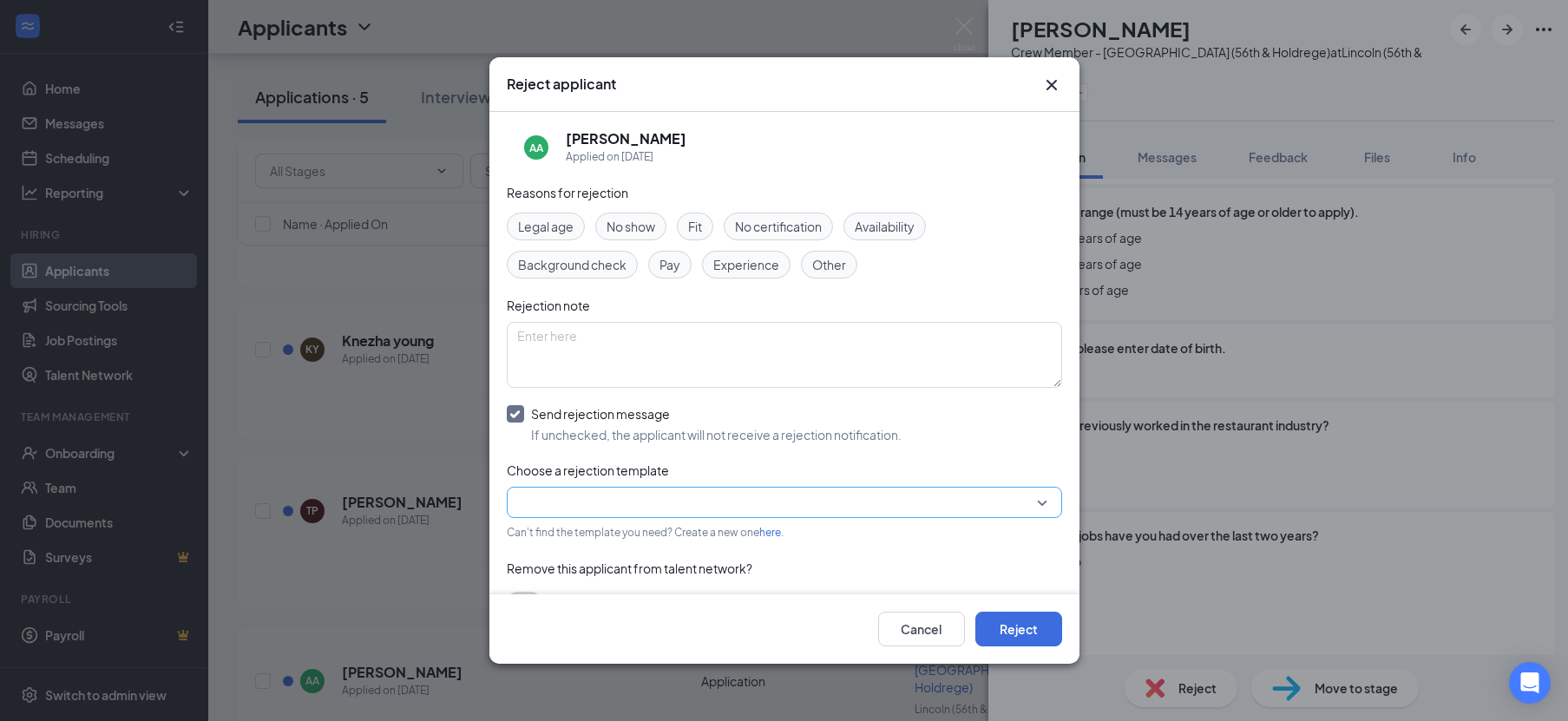
click at [615, 508] on input "search" at bounding box center [779, 503] width 523 height 30
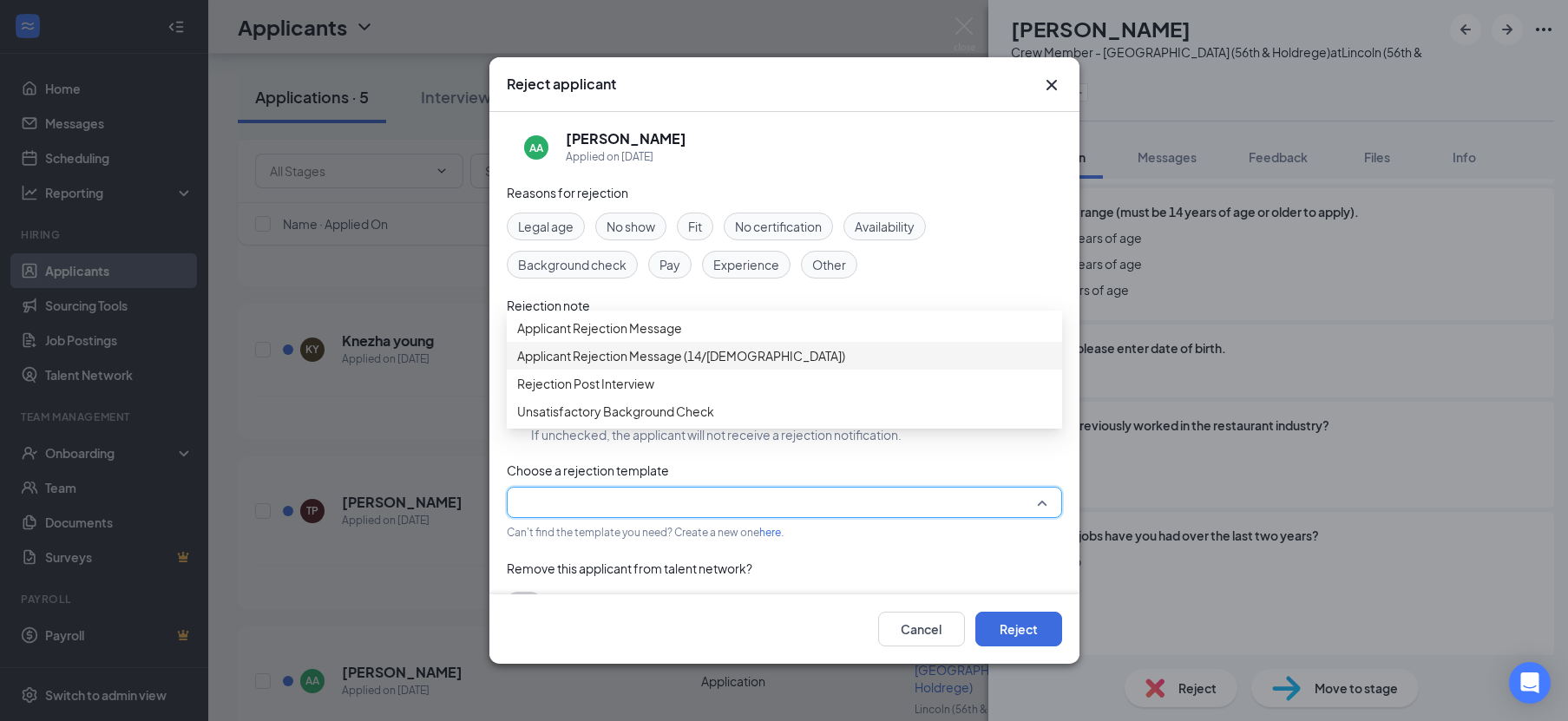
click at [650, 365] on span "Applicant Rejection Message (14/[DEMOGRAPHIC_DATA])" at bounding box center [682, 356] width 328 height 19
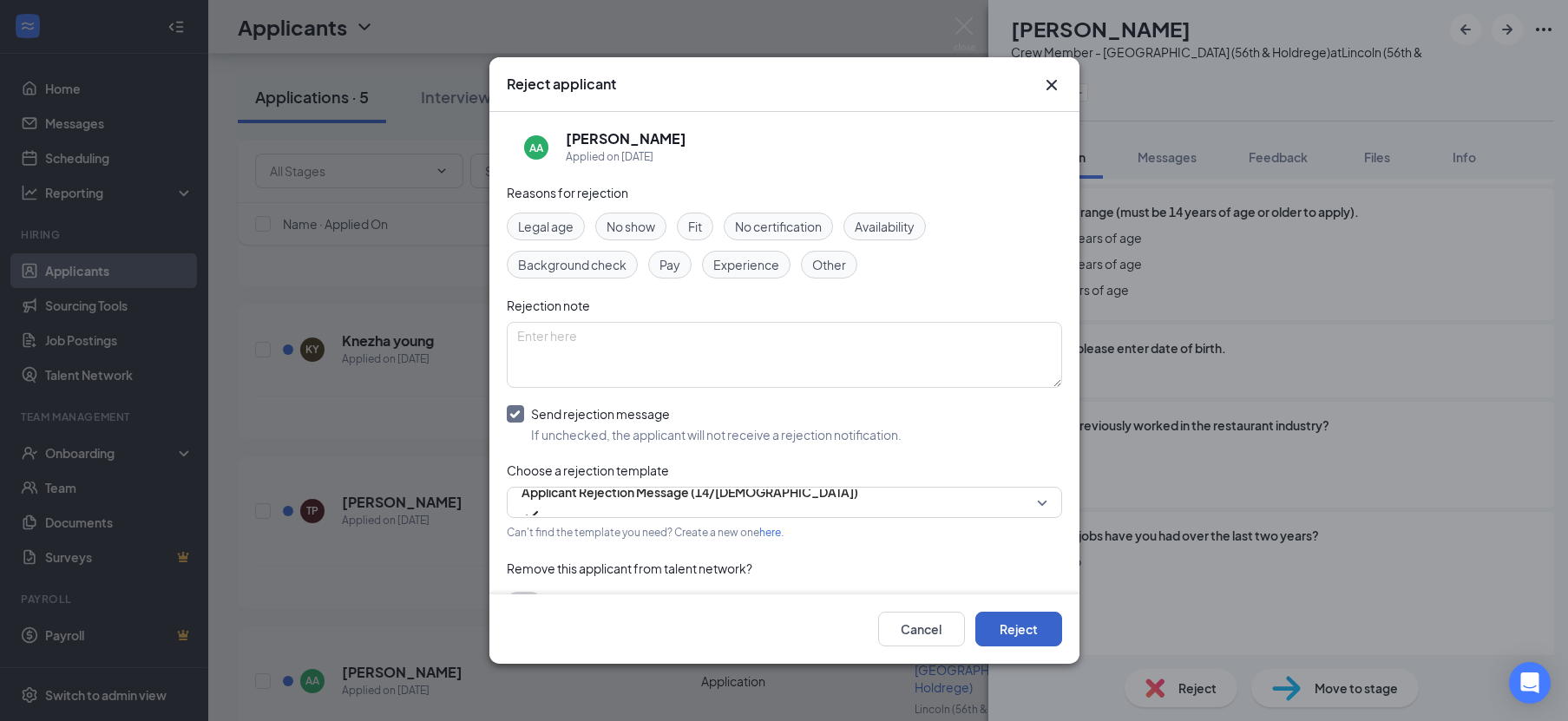
click at [1037, 634] on button "Reject" at bounding box center [1019, 629] width 86 height 35
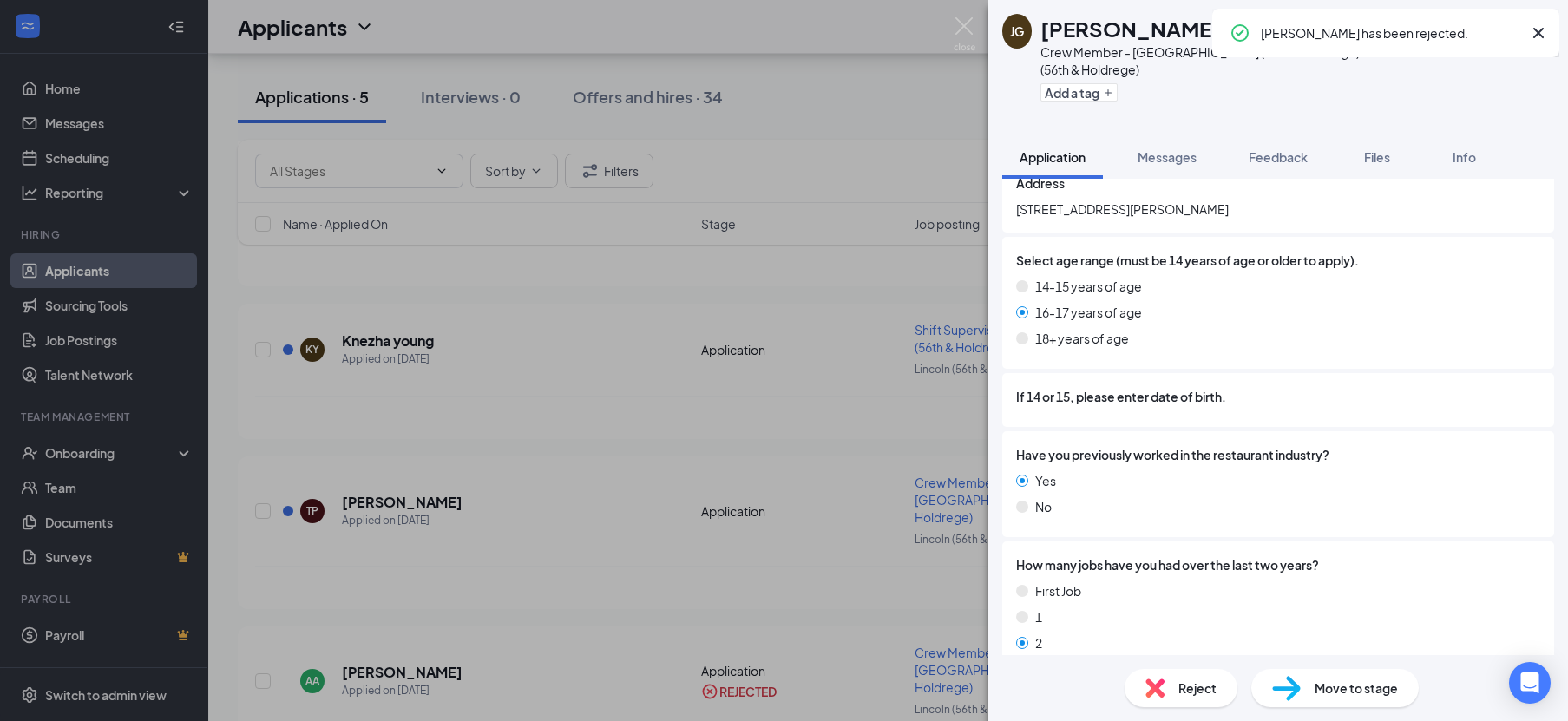
click at [474, 563] on div "[PERSON_NAME] Crew Member - Lincoln (56th & Holdrege) at [GEOGRAPHIC_DATA] (56t…" at bounding box center [784, 360] width 1568 height 721
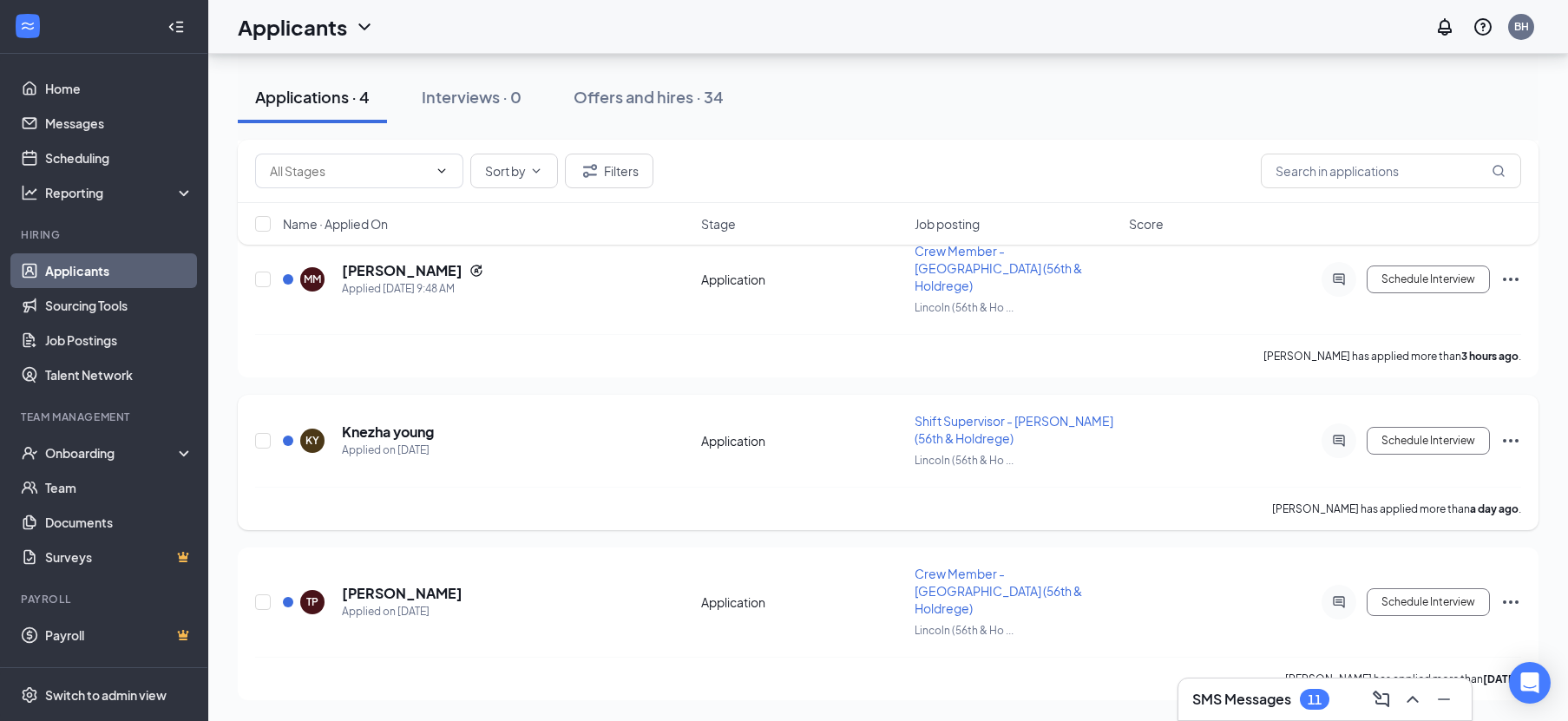
scroll to position [305, 0]
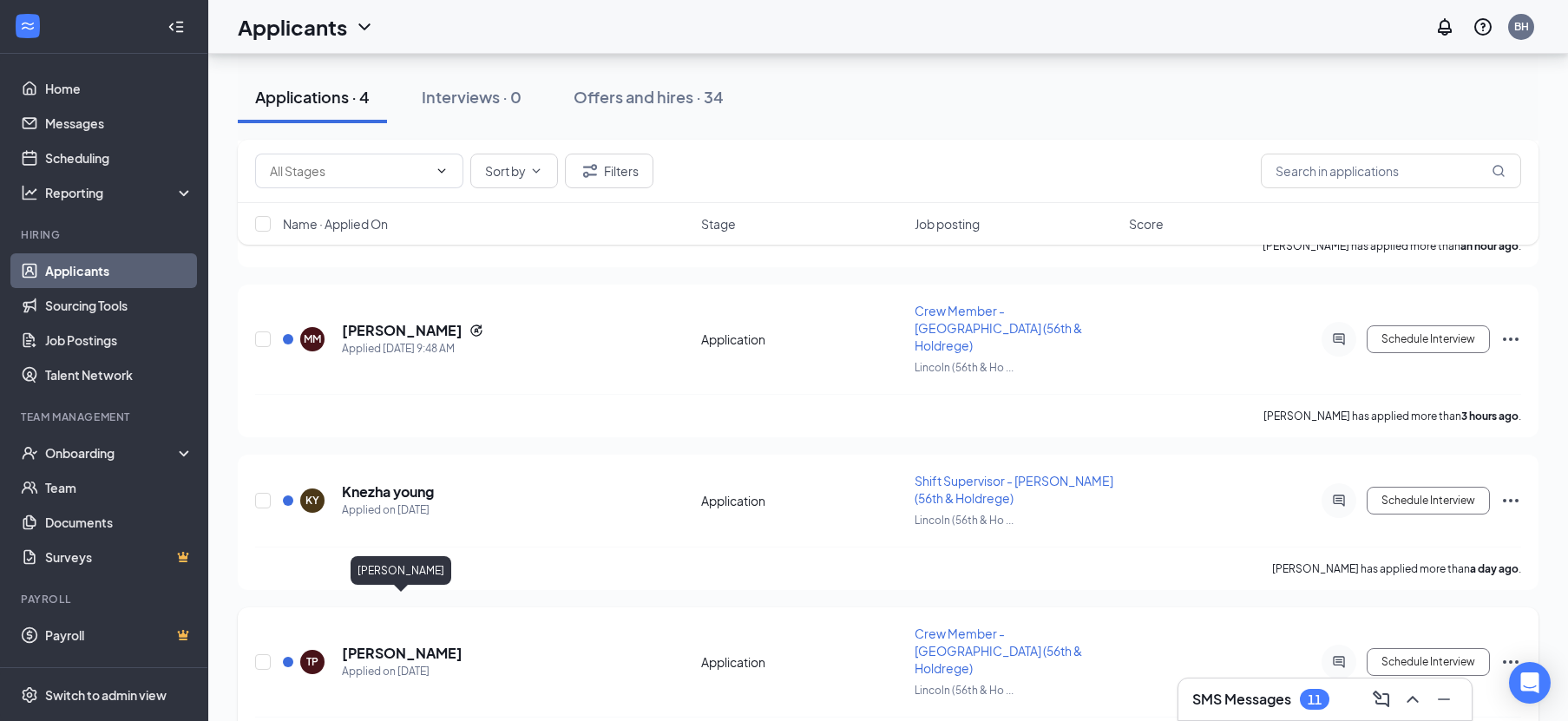
click at [415, 644] on h5 "[PERSON_NAME]" at bounding box center [401, 652] width 120 height 19
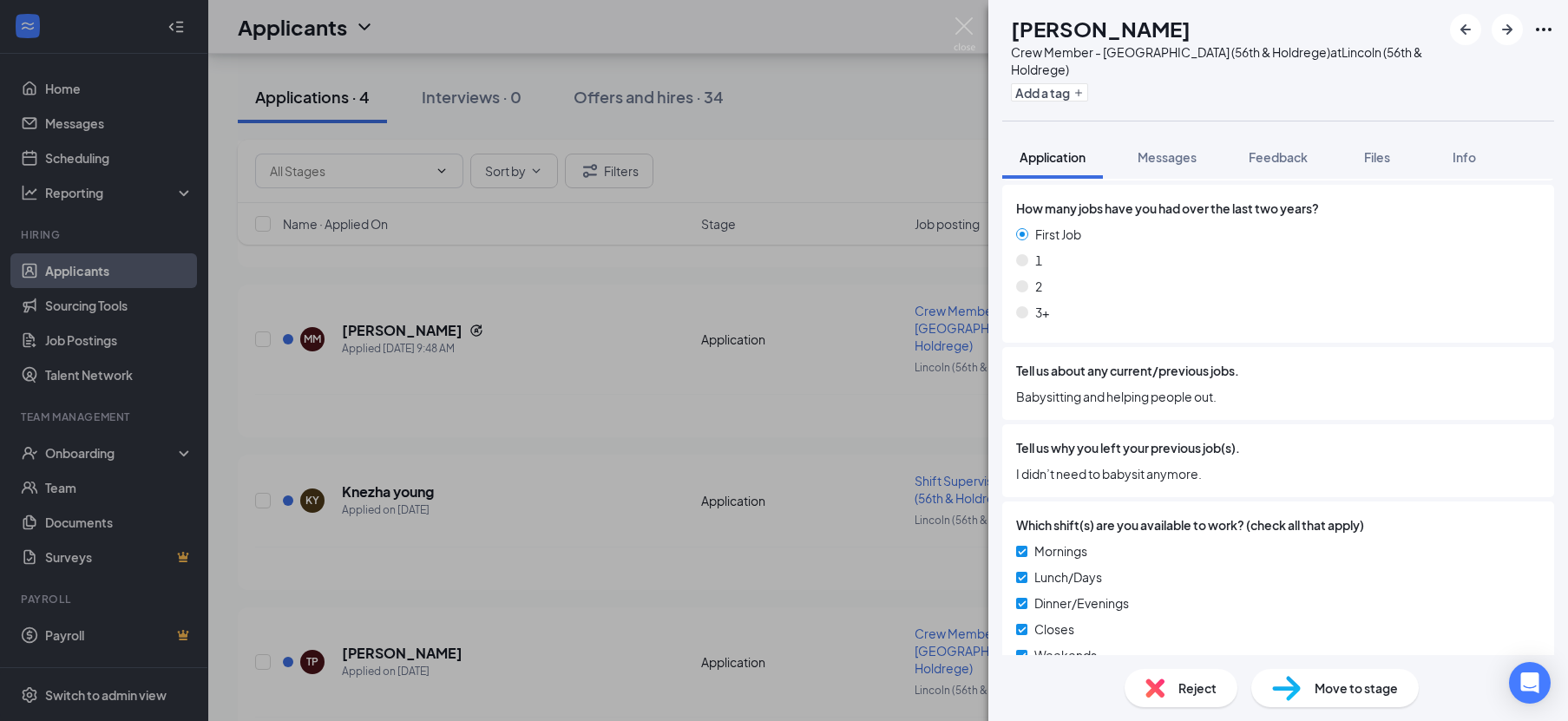
scroll to position [809, 0]
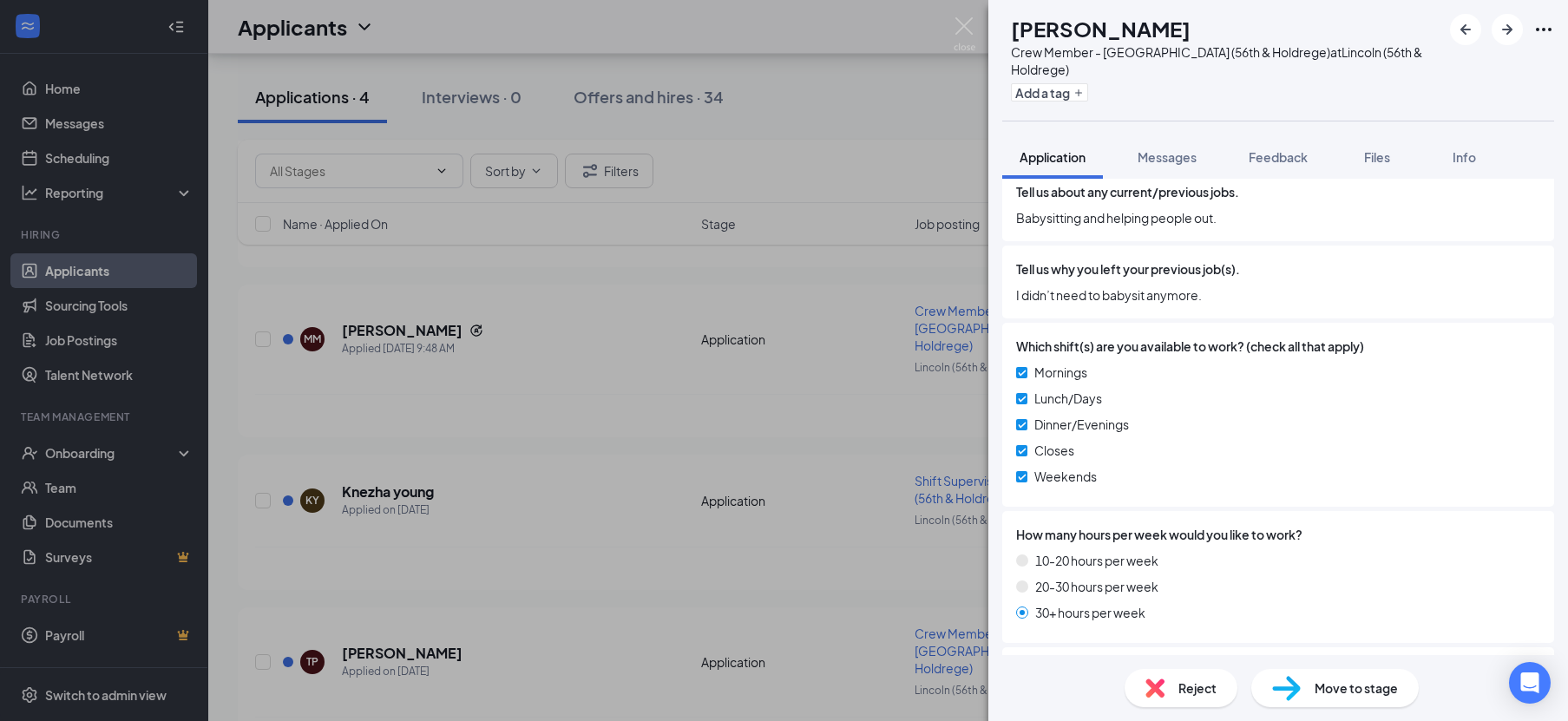
click at [1178, 689] on span "Reject" at bounding box center [1197, 687] width 38 height 19
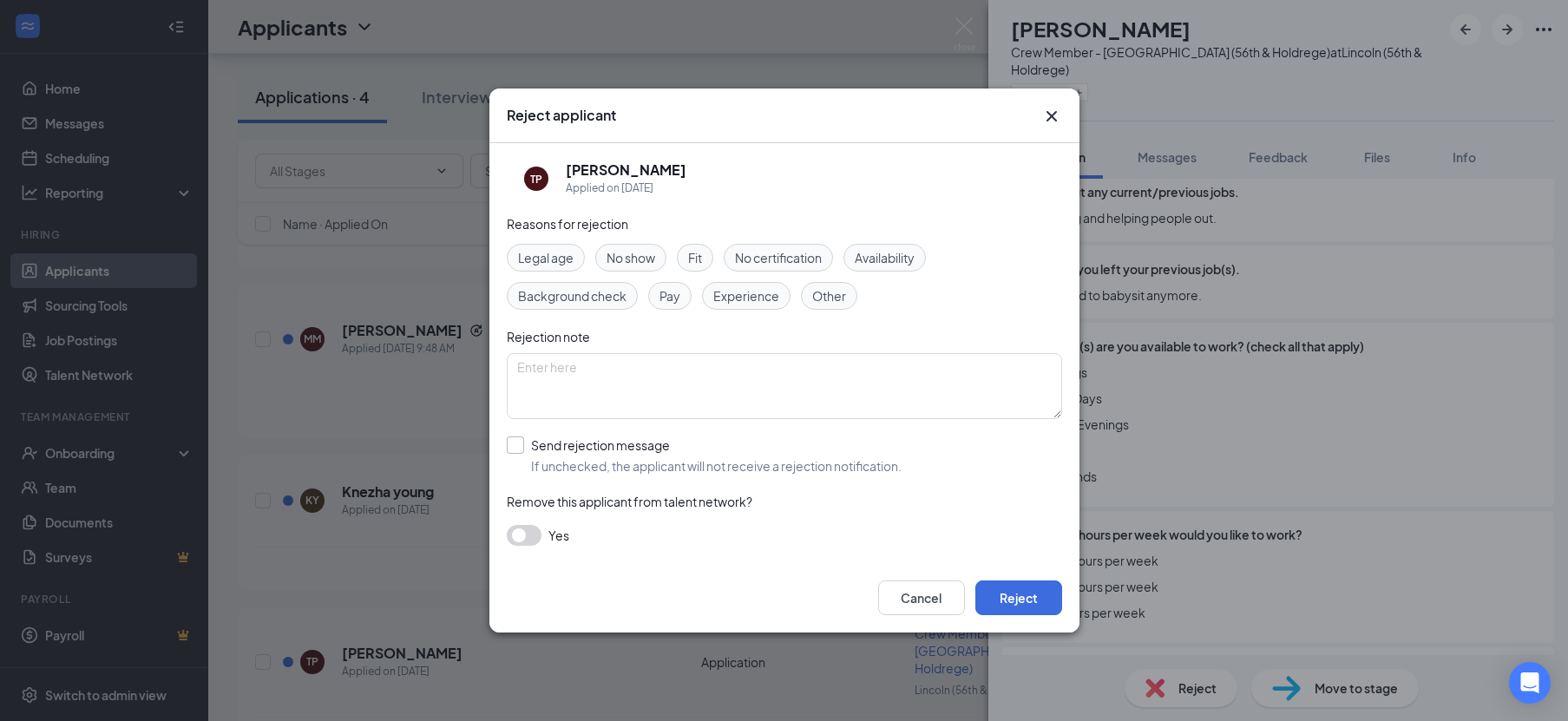
click at [608, 450] on input "Send rejection message If unchecked, the applicant will not receive a rejection…" at bounding box center [704, 455] width 394 height 38
checkbox input "true"
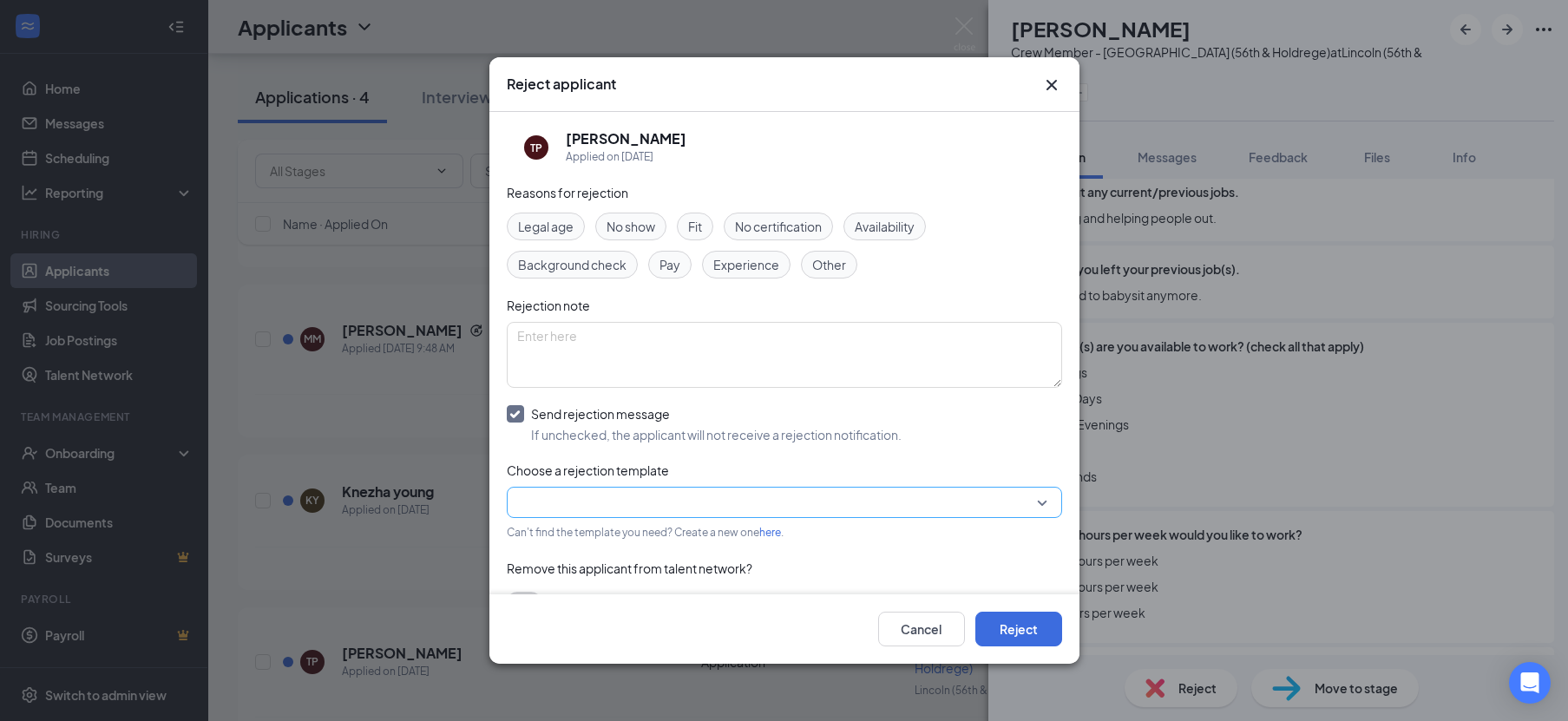
click at [585, 487] on div at bounding box center [784, 502] width 555 height 31
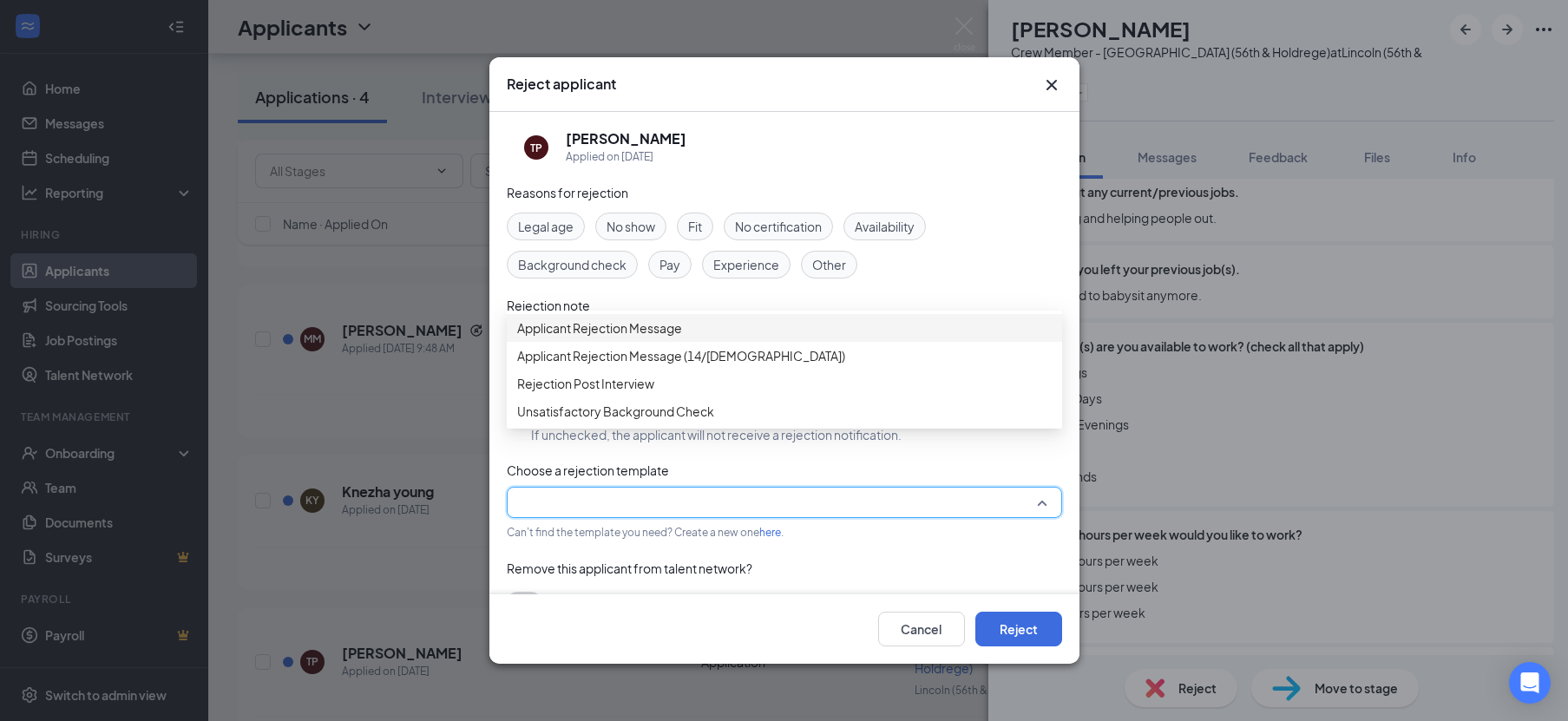
click at [623, 338] on span "Applicant Rejection Message" at bounding box center [600, 328] width 165 height 19
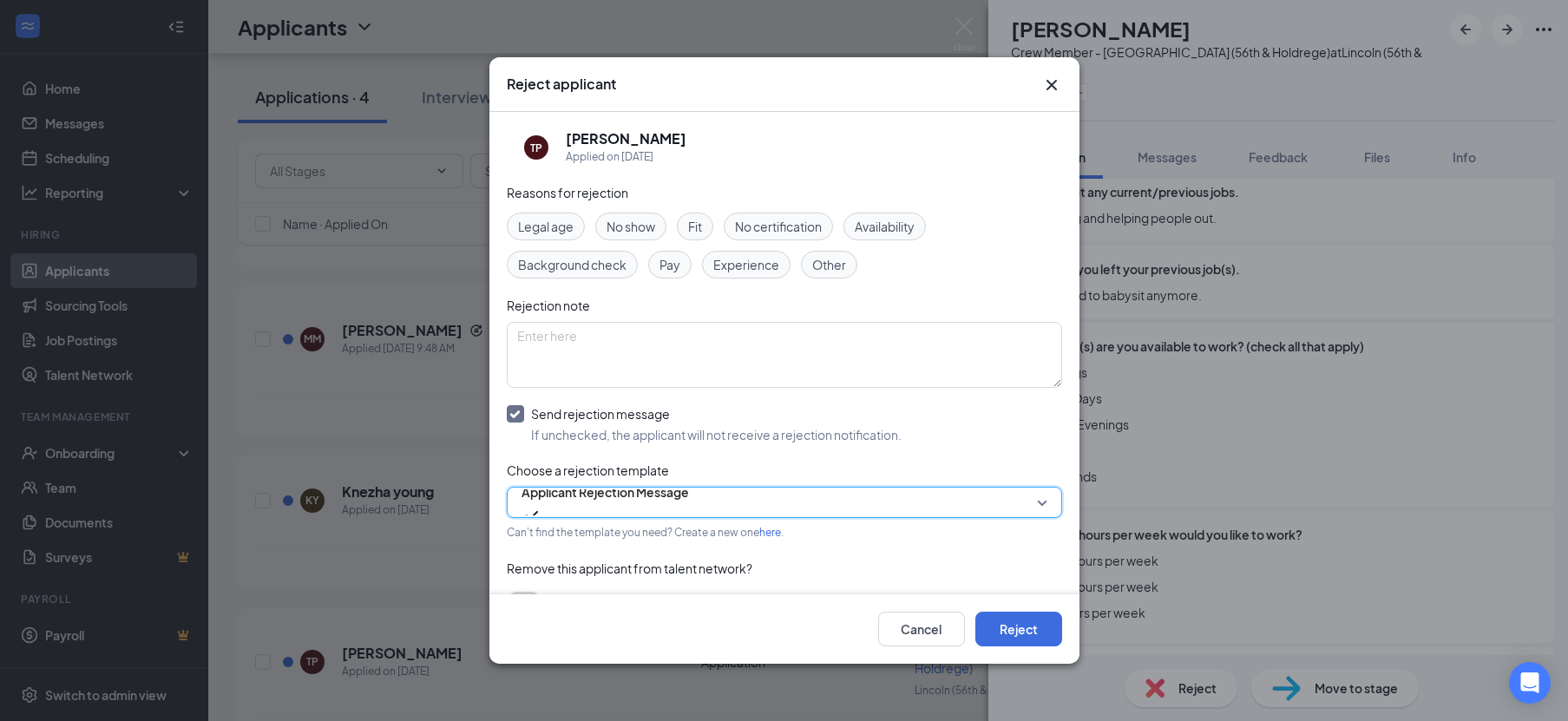
click at [992, 606] on div "Cancel Reject" at bounding box center [785, 629] width 590 height 70
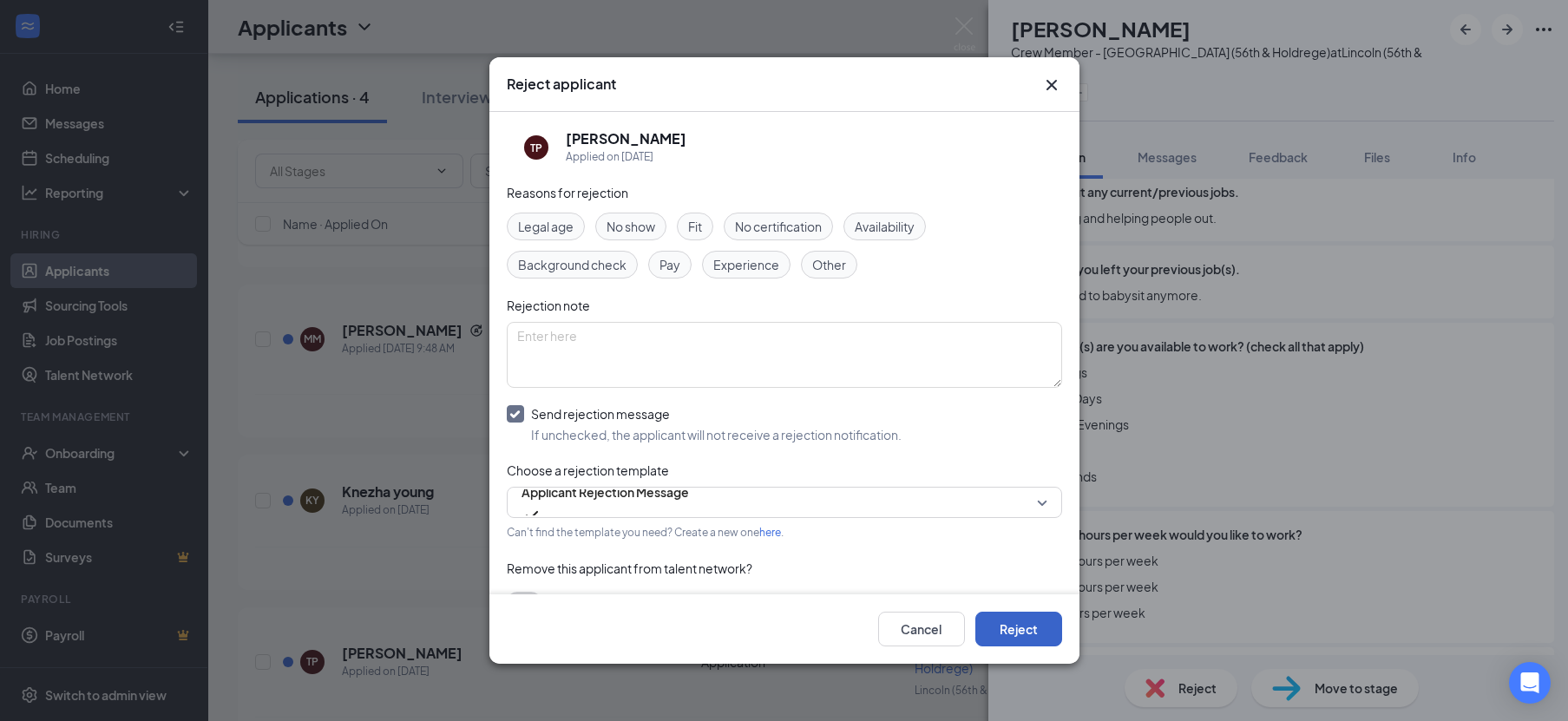
click at [992, 618] on button "Reject" at bounding box center [1019, 629] width 86 height 35
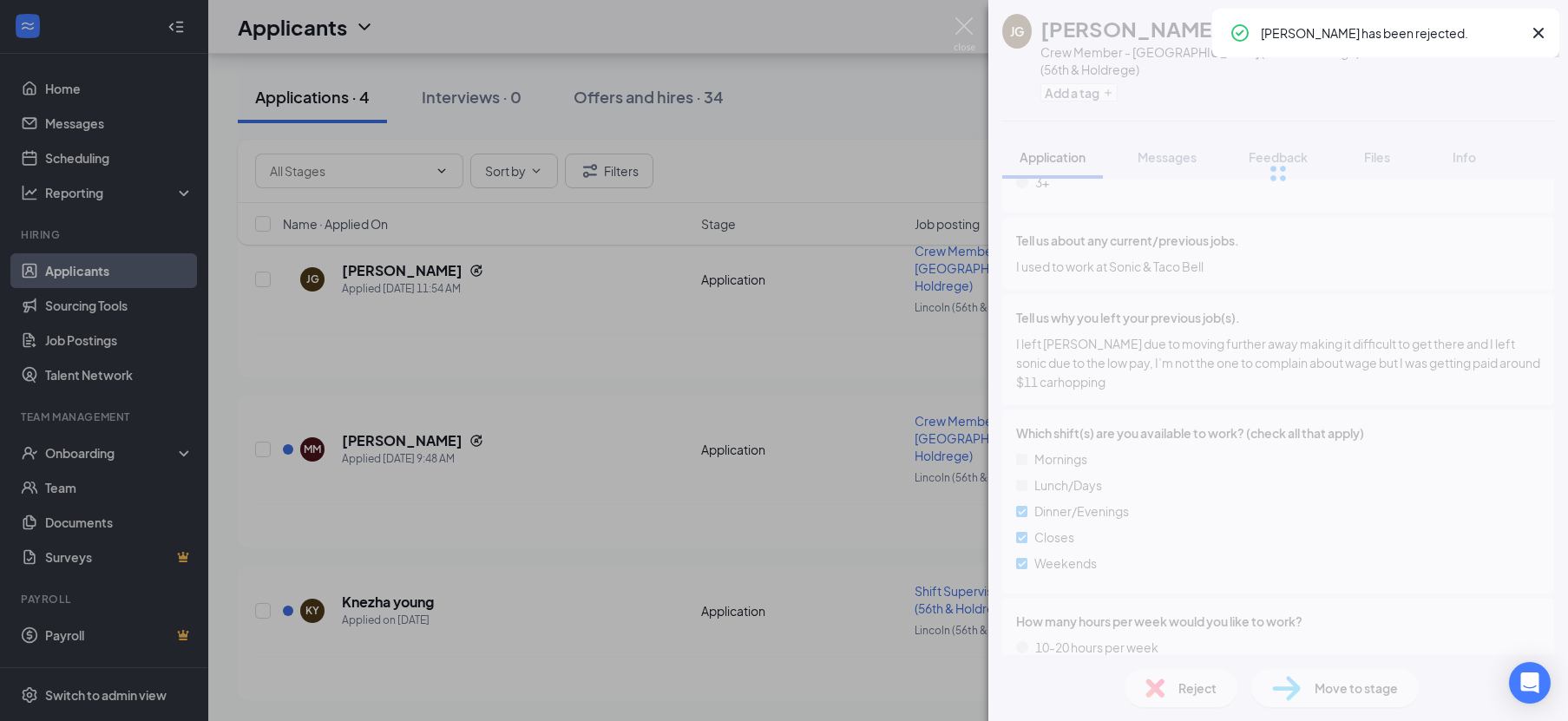
scroll to position [153, 0]
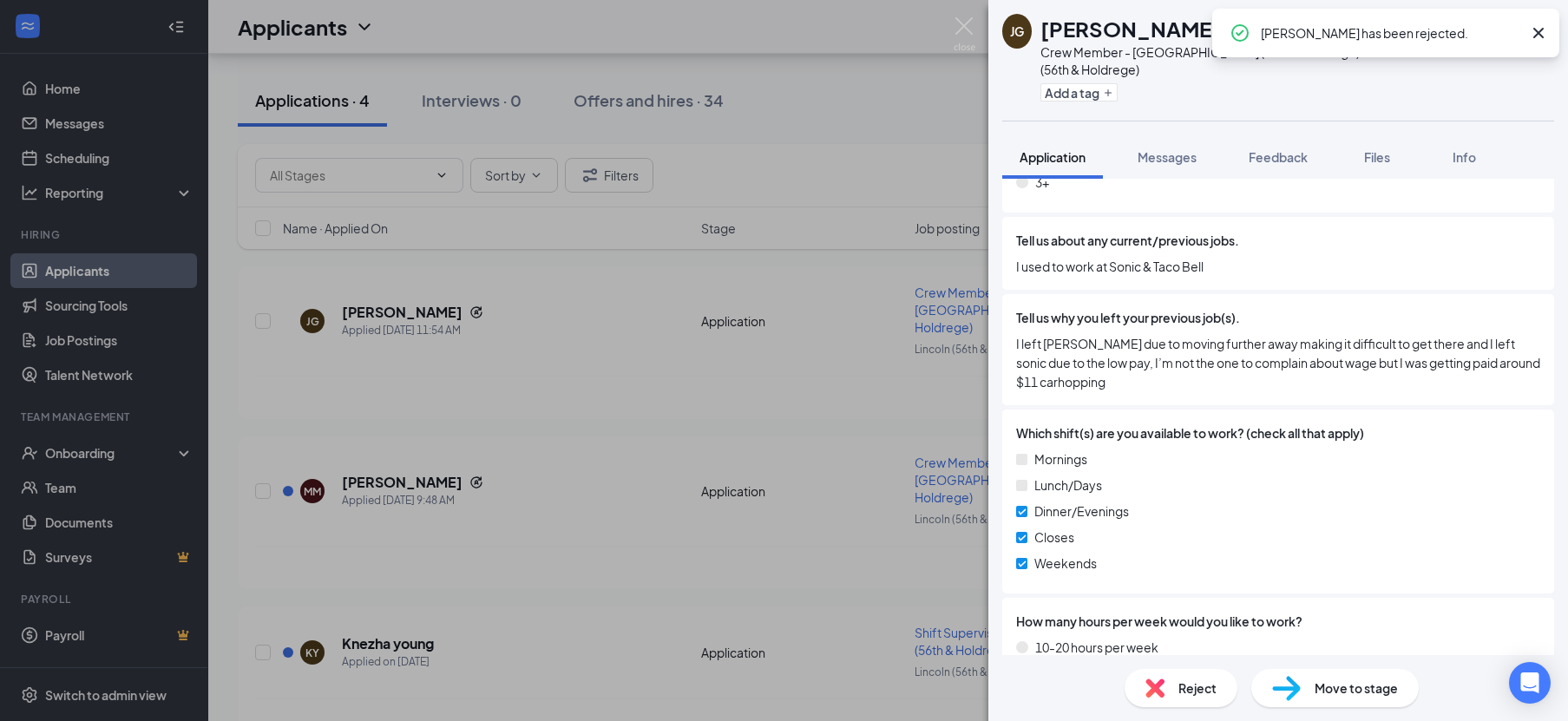
click at [838, 526] on div "[PERSON_NAME] Crew Member - Lincoln (56th & Holdrege) at [GEOGRAPHIC_DATA] (56t…" at bounding box center [784, 360] width 1568 height 721
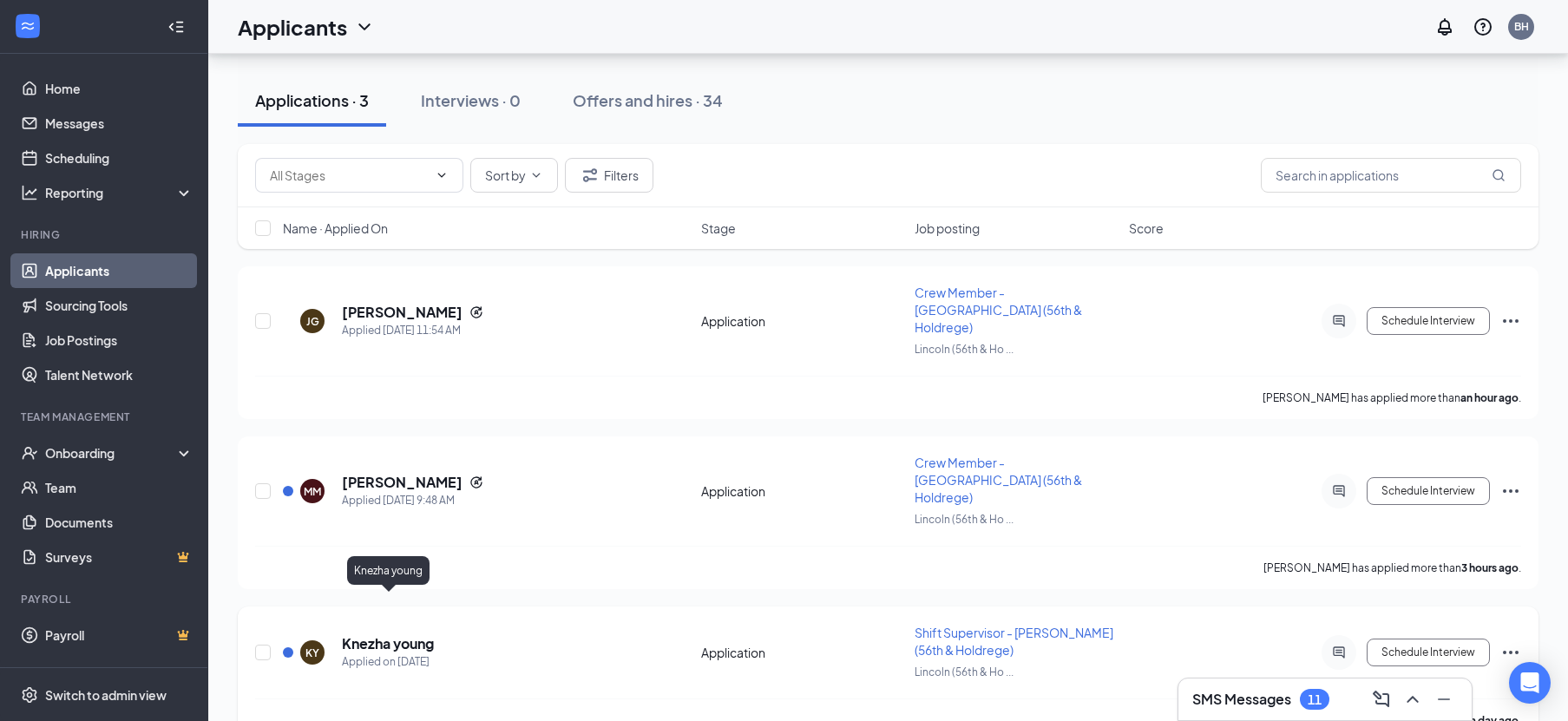
click at [419, 634] on h5 "Knezha young" at bounding box center [388, 643] width 92 height 19
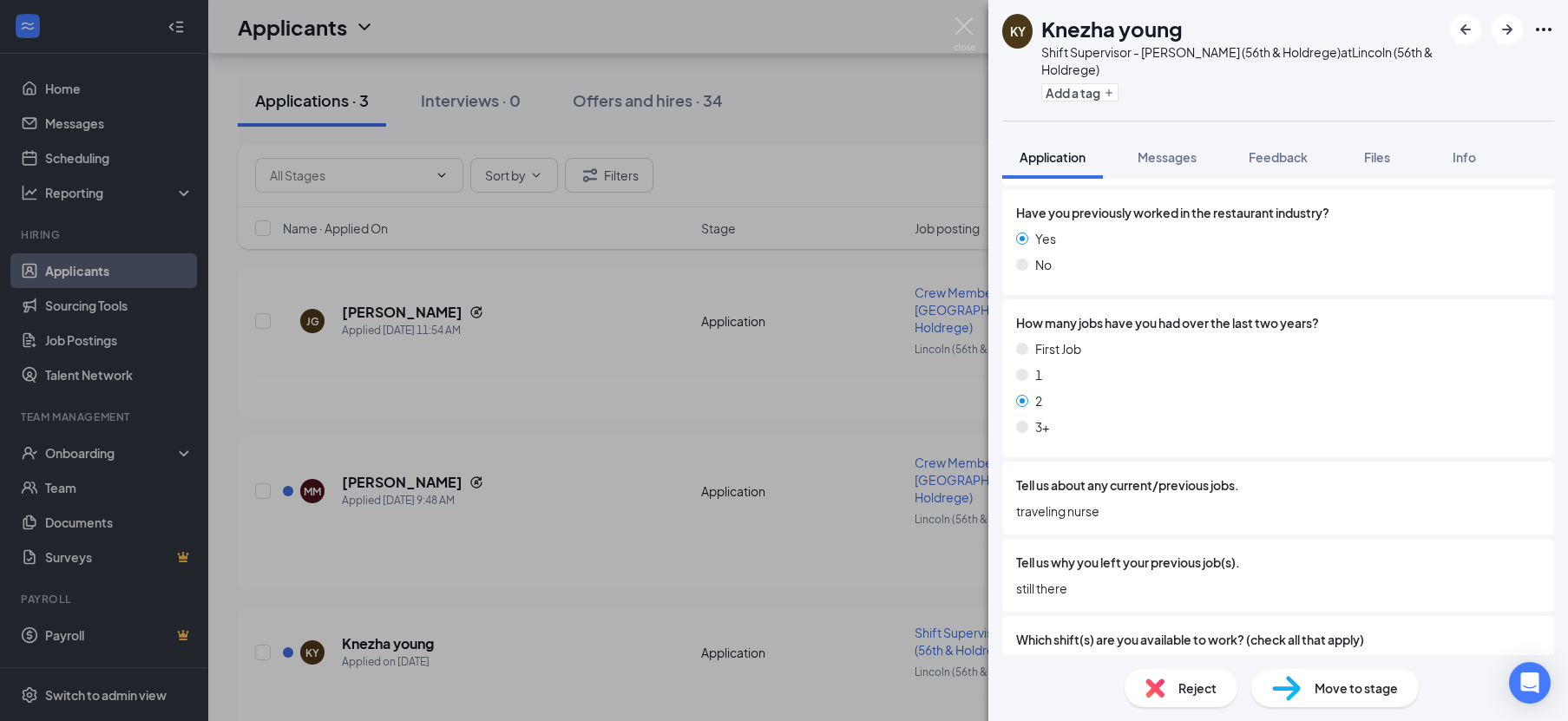
scroll to position [1100, 0]
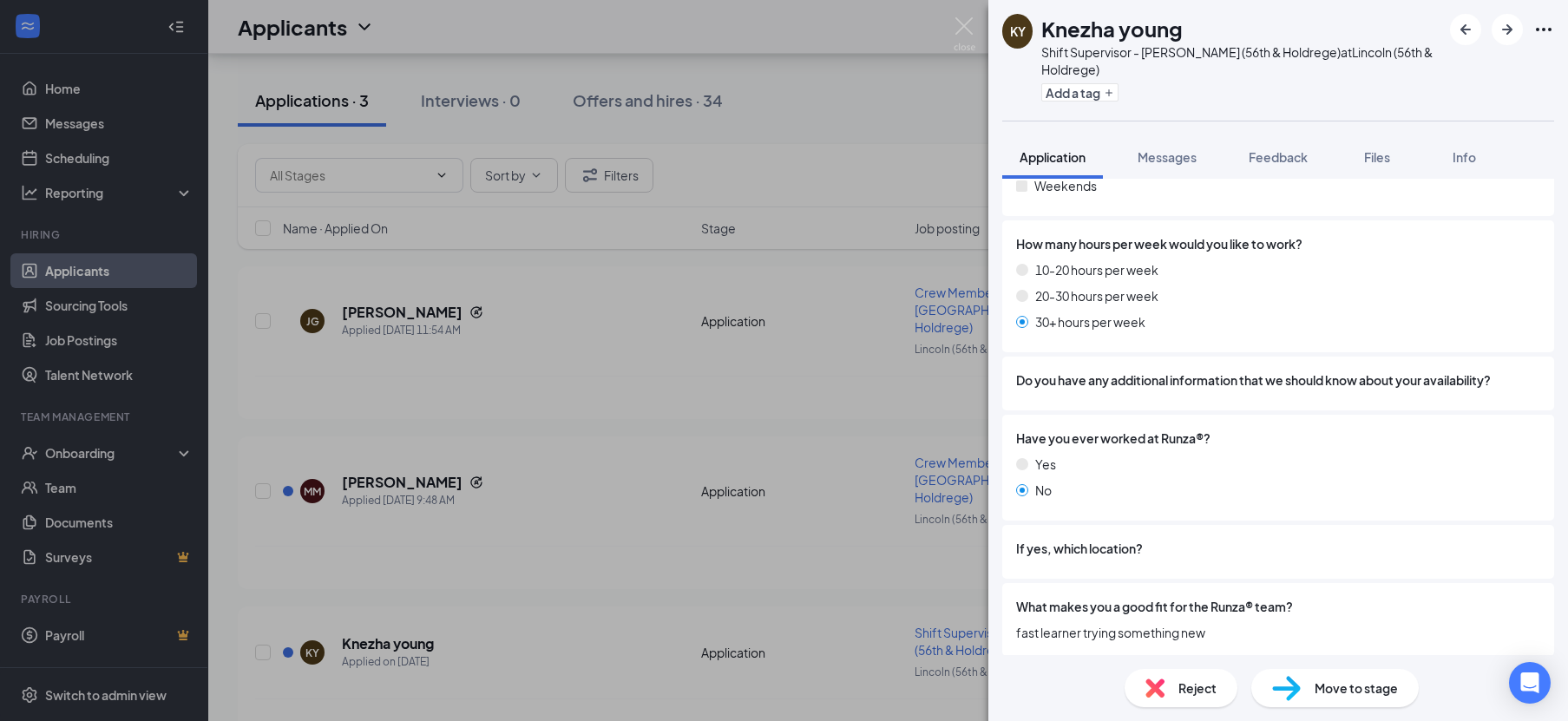
click at [1175, 693] on div "Reject" at bounding box center [1181, 687] width 113 height 38
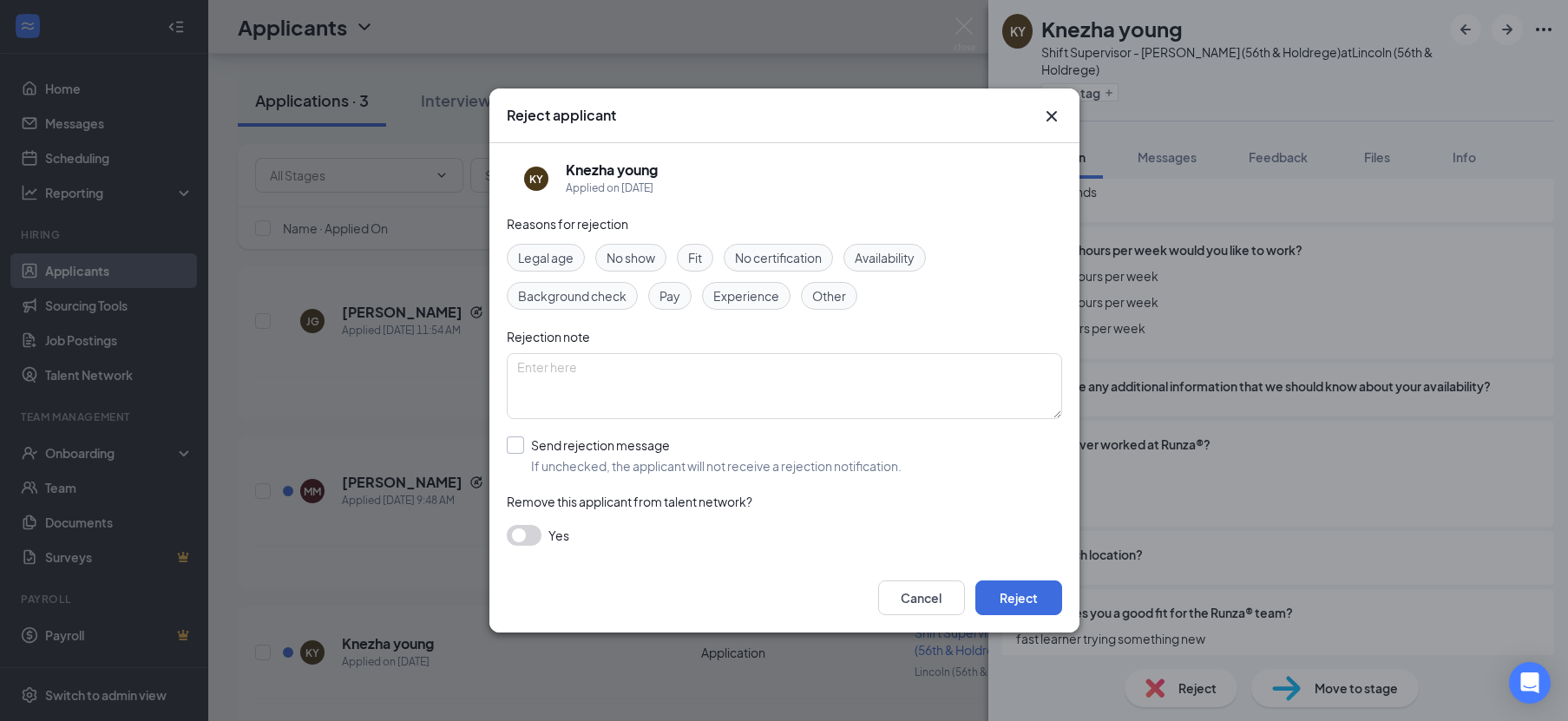
click at [635, 442] on input "Send rejection message If unchecked, the applicant will not receive a rejection…" at bounding box center [704, 455] width 394 height 38
checkbox input "true"
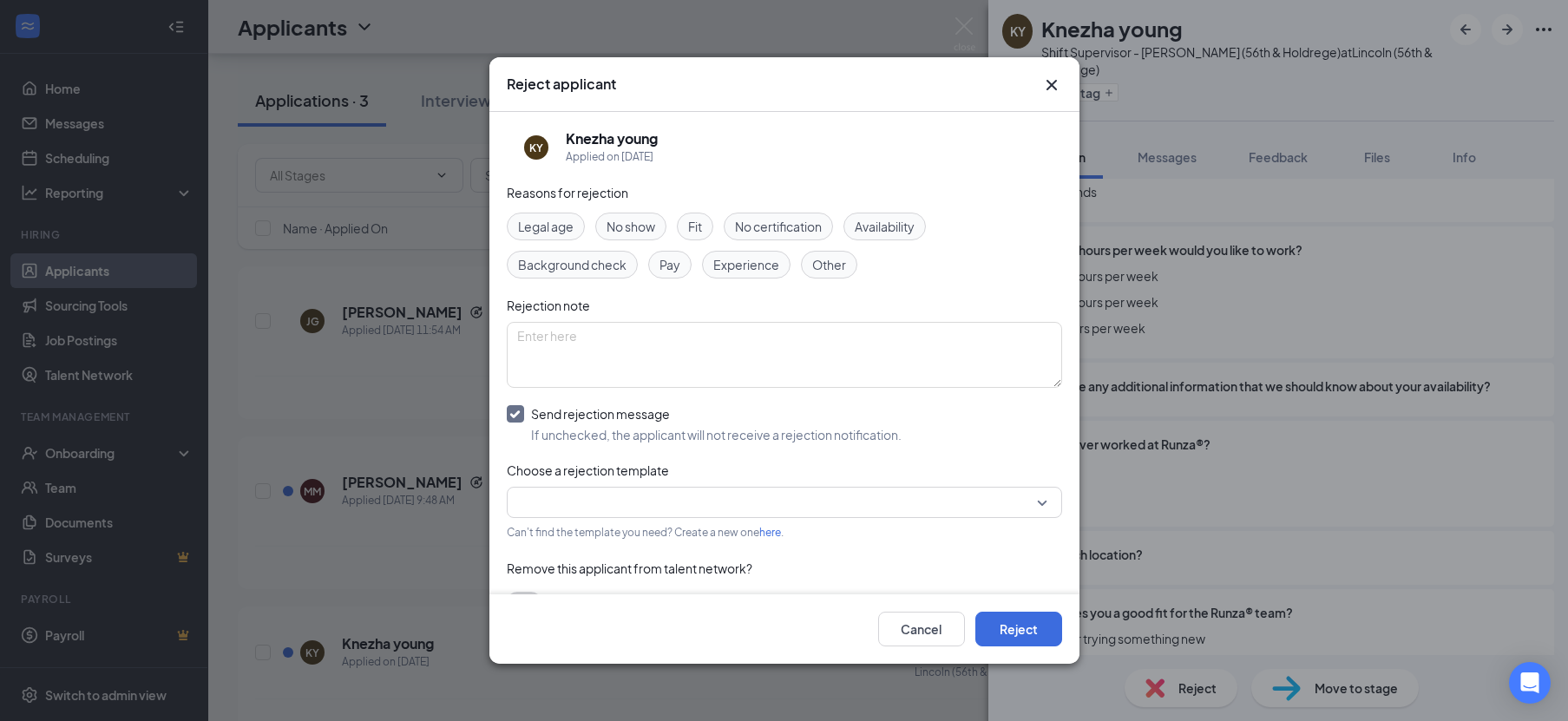
click at [644, 485] on div "Reasons for rejection Legal age No show Fit No certification Availability Backg…" at bounding box center [784, 406] width 555 height 447
click at [641, 501] on input "search" at bounding box center [779, 503] width 523 height 30
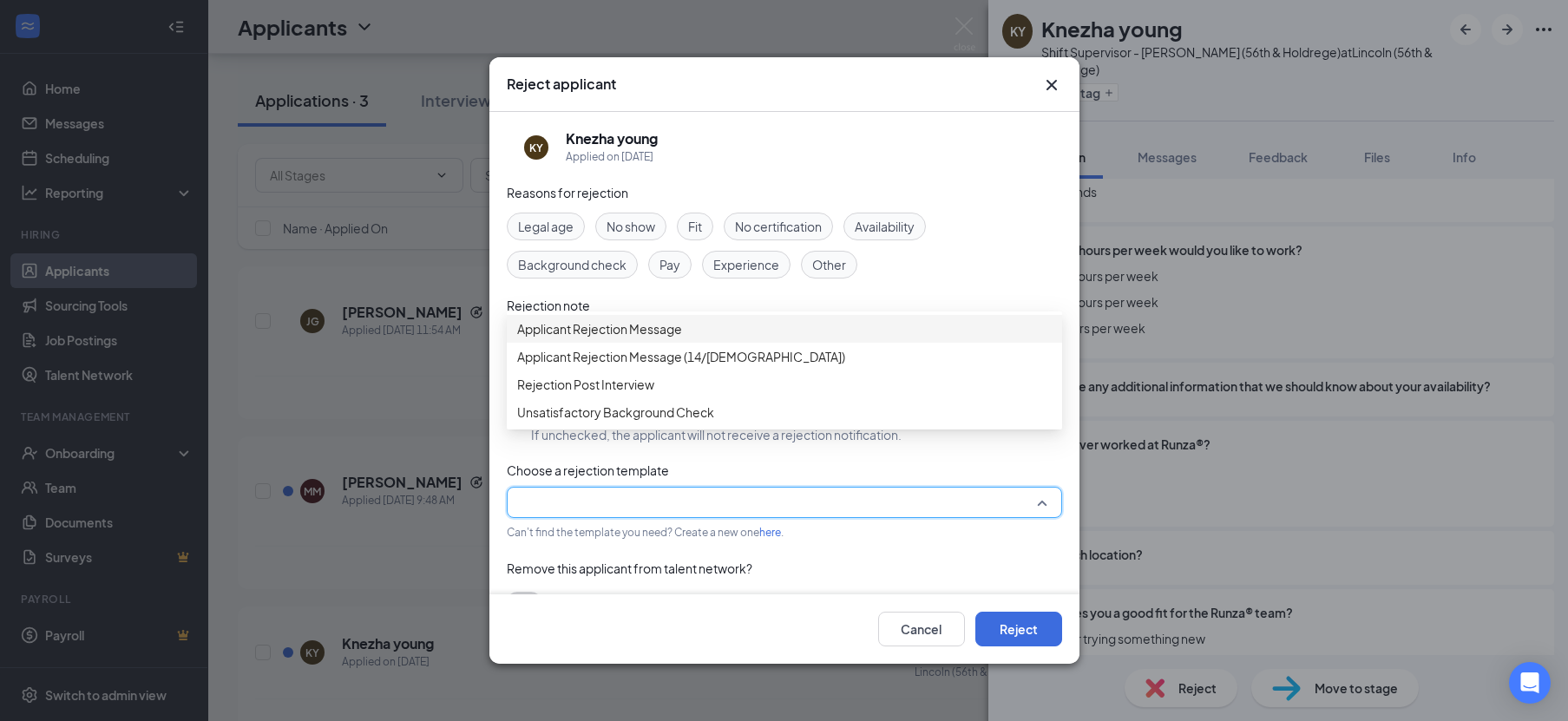
click at [630, 343] on div "Applicant Rejection Message" at bounding box center [784, 329] width 555 height 28
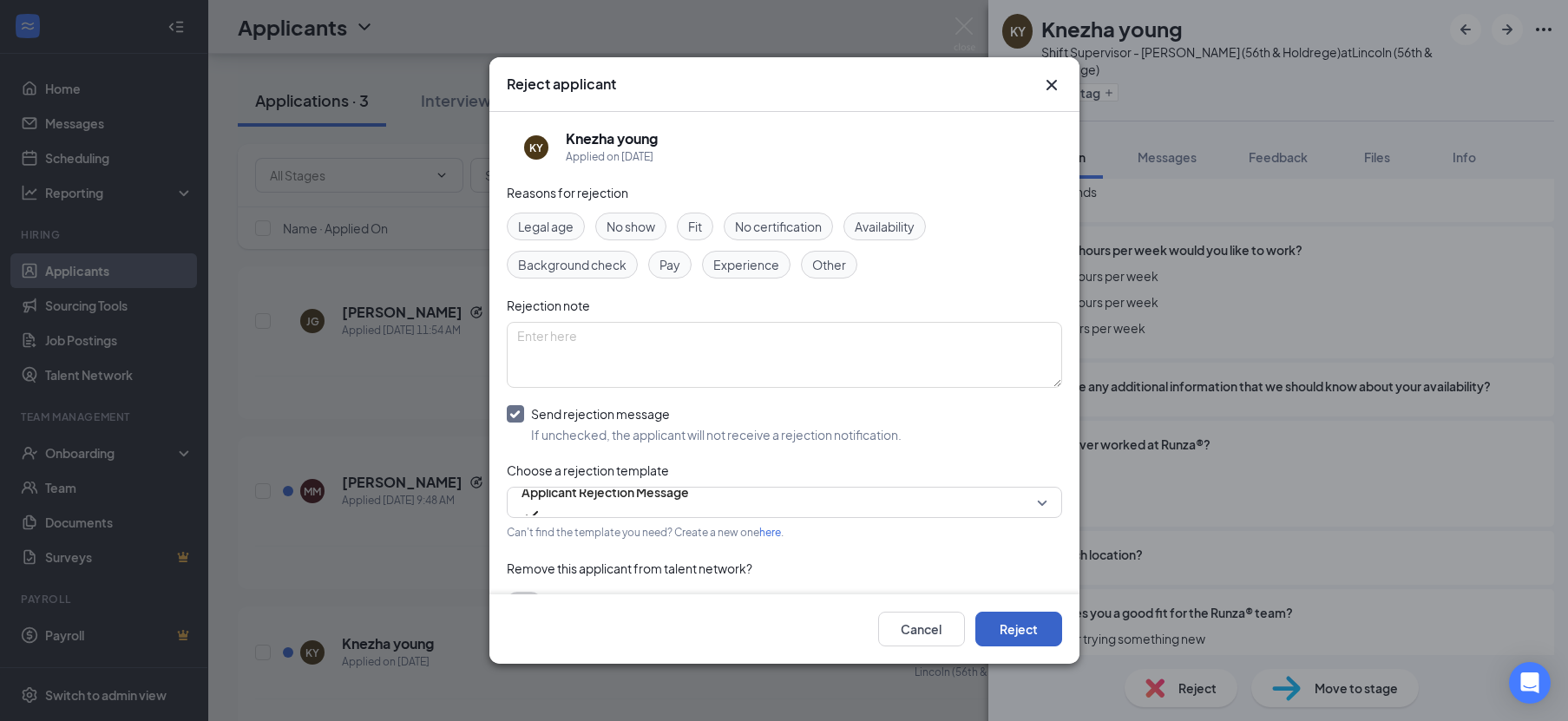
click at [1003, 612] on button "Reject" at bounding box center [1019, 629] width 86 height 35
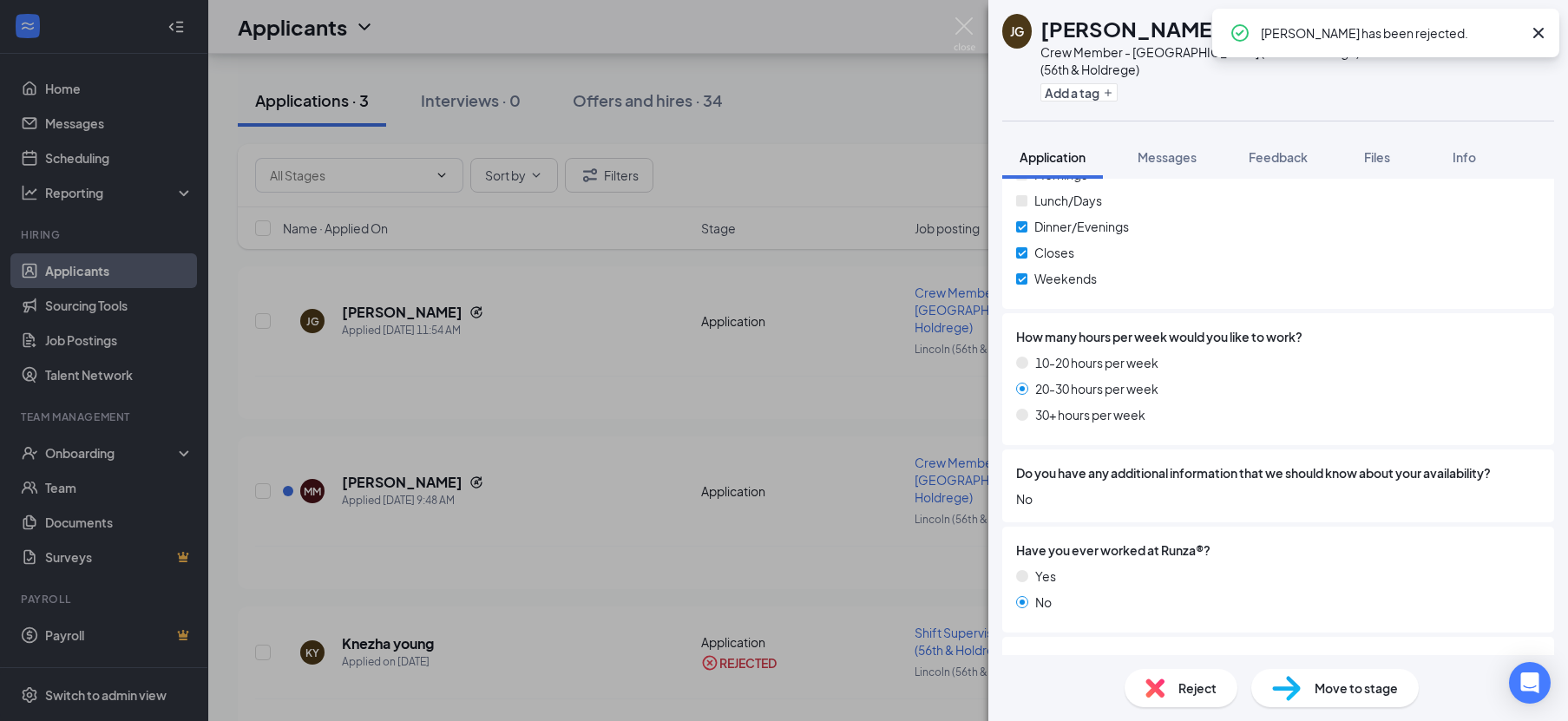
click at [791, 487] on div "[PERSON_NAME] Crew Member - Lincoln (56th & Holdrege) at [GEOGRAPHIC_DATA] (56t…" at bounding box center [784, 360] width 1568 height 721
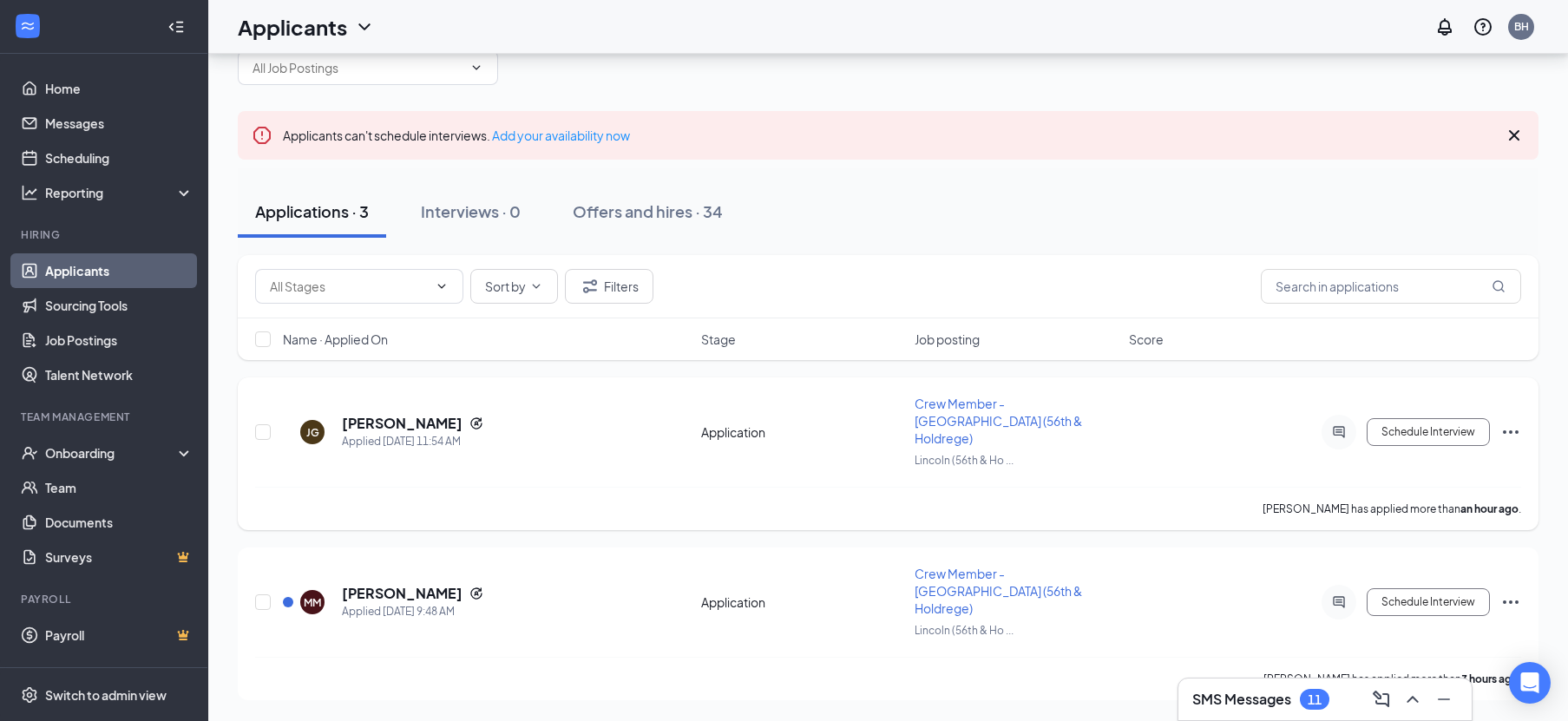
scroll to position [3, 0]
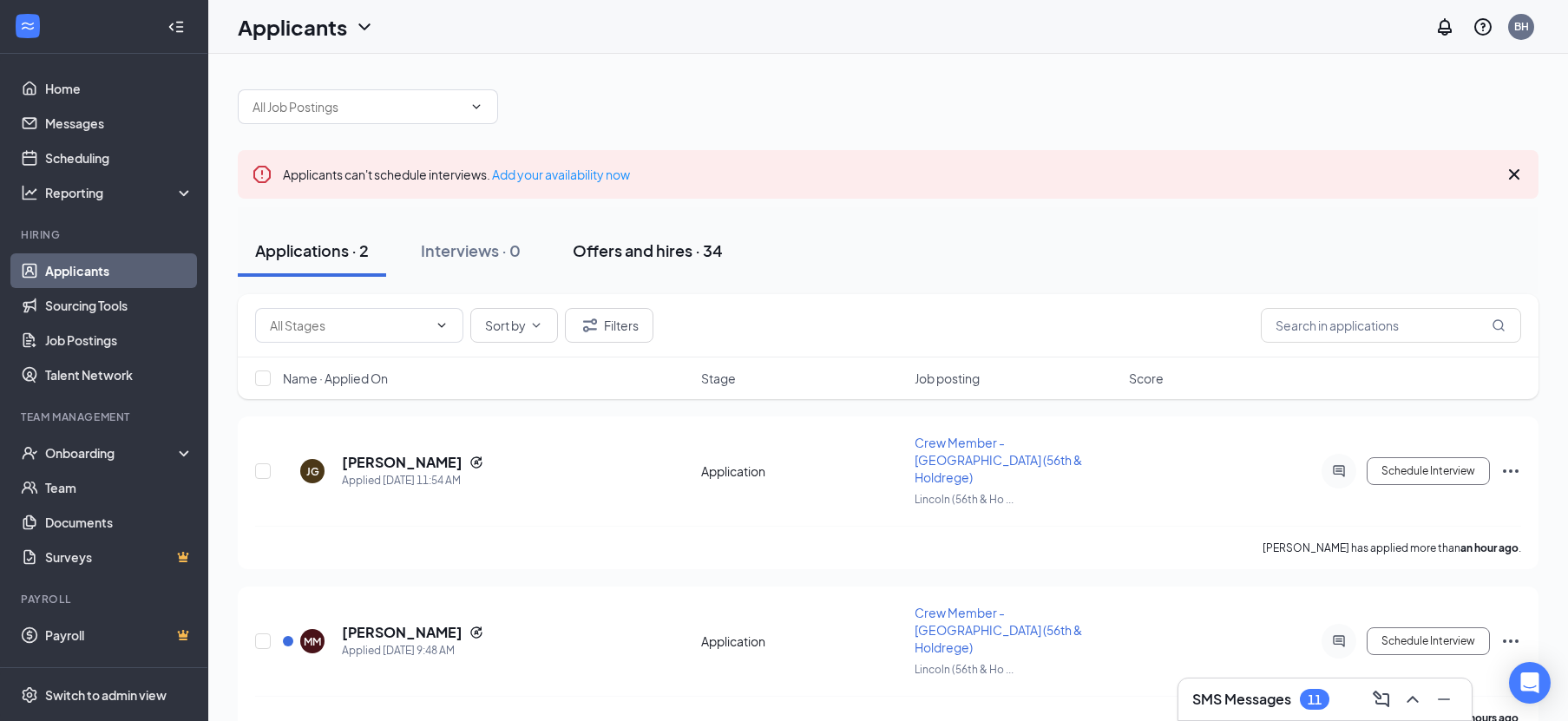
click at [651, 262] on button "Offers and hires · 34" at bounding box center [648, 250] width 185 height 52
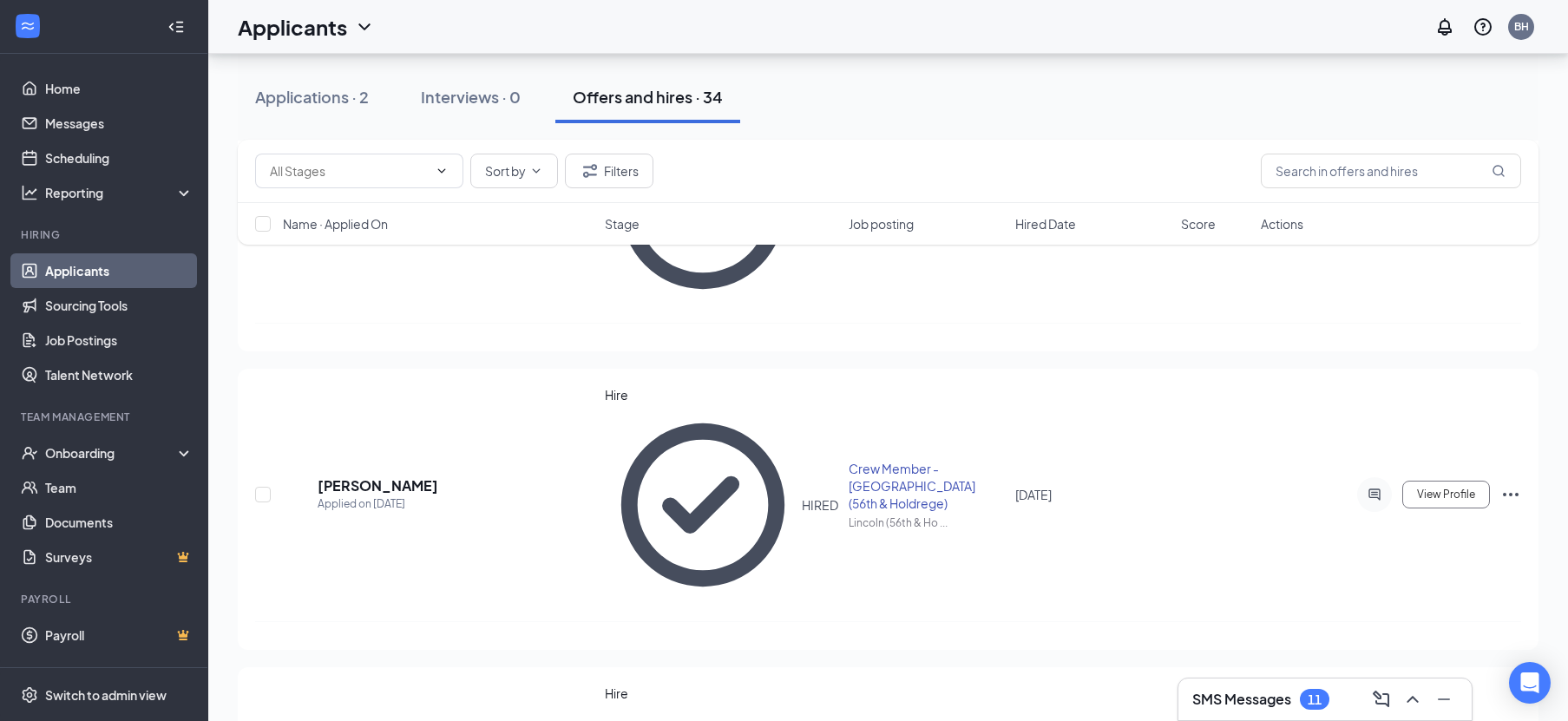
scroll to position [3326, 0]
